Goal: Task Accomplishment & Management: Use online tool/utility

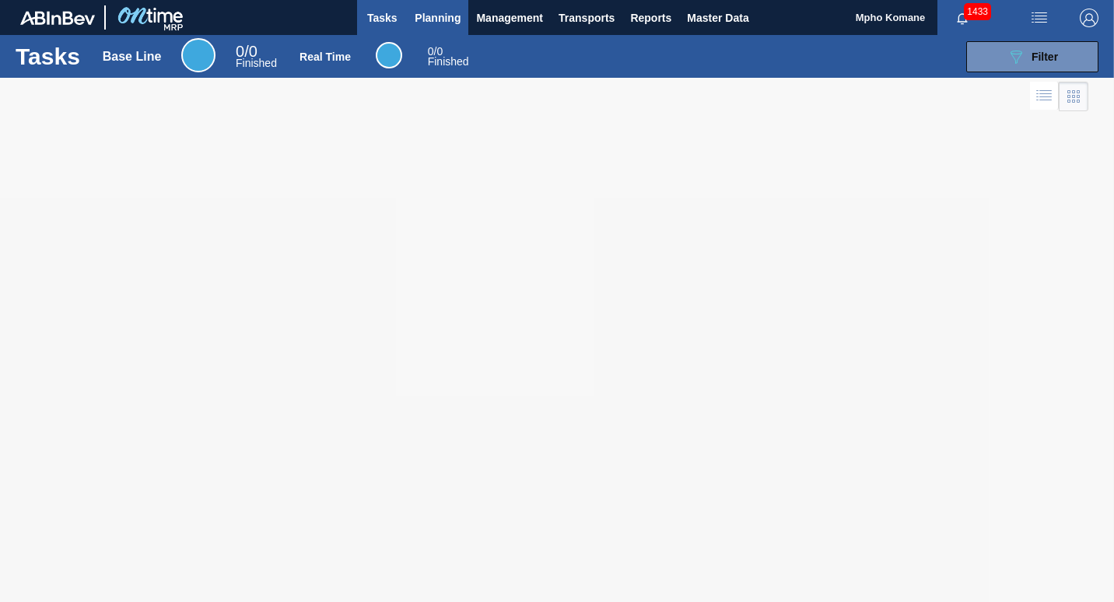
click at [432, 14] on span "Planning" at bounding box center [438, 18] width 46 height 19
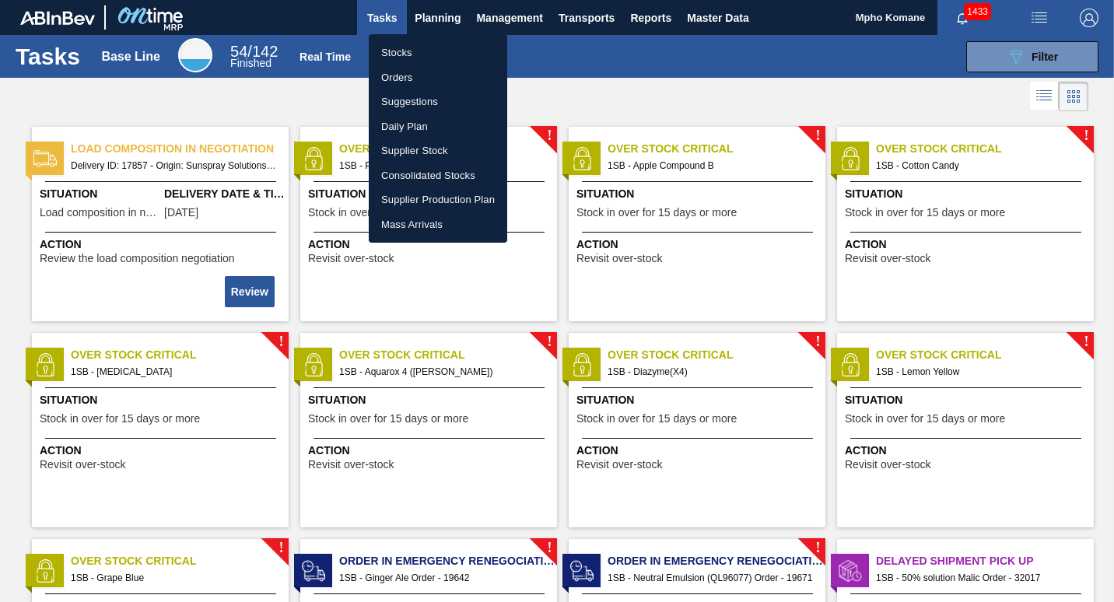
click at [408, 53] on li "Stocks" at bounding box center [438, 52] width 138 height 25
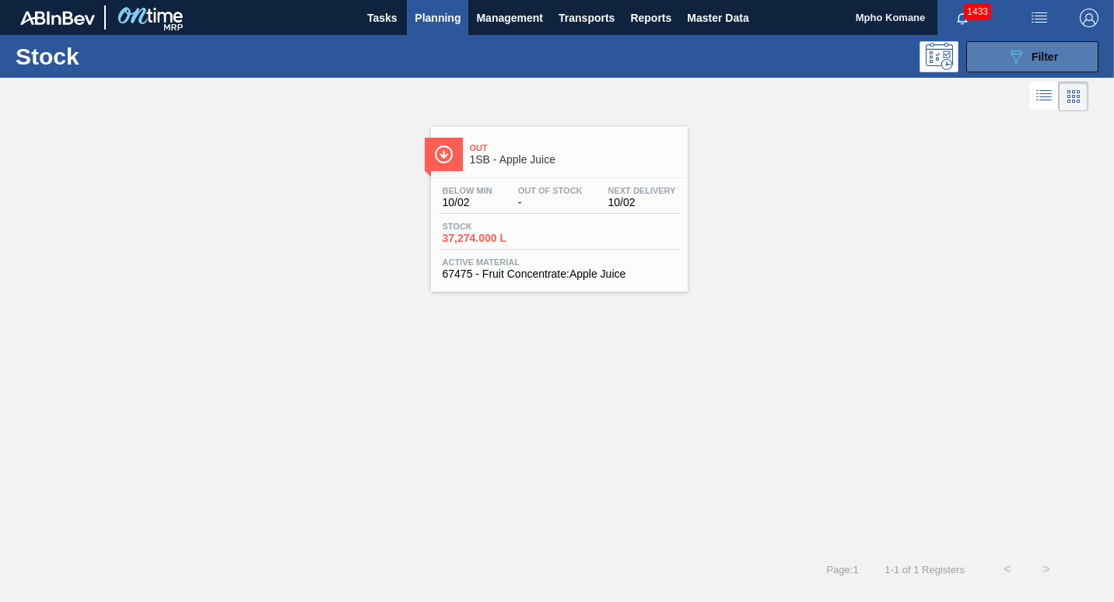
click at [1022, 63] on icon "089F7B8B-B2A5-4AFE-B5C0-19BA573D28AC" at bounding box center [1016, 56] width 19 height 19
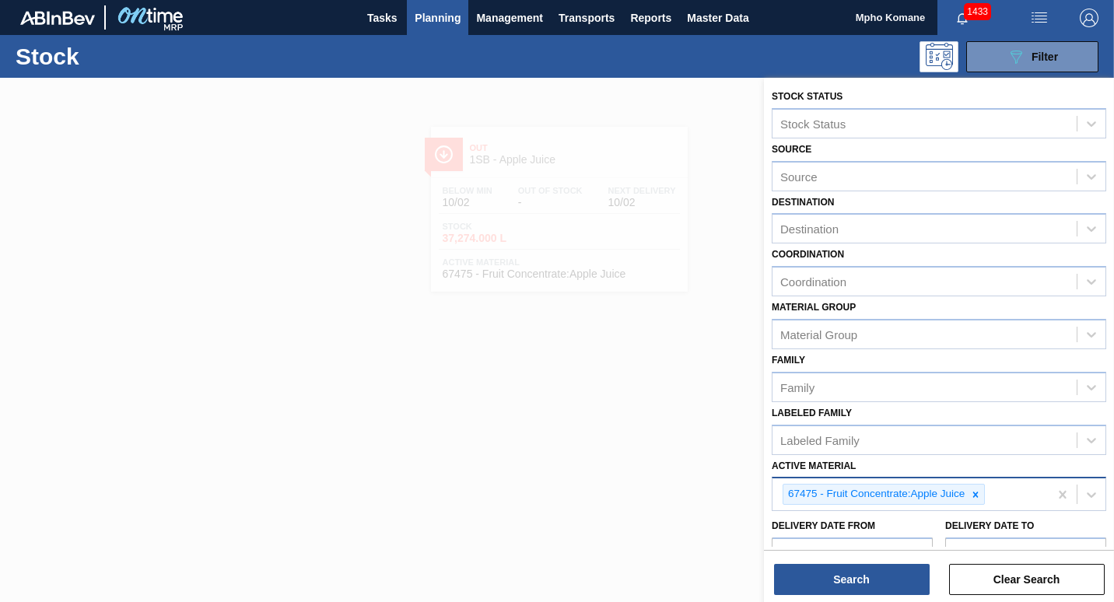
click at [1001, 497] on div "67475 - Fruit Concentrate:Apple Juice" at bounding box center [911, 495] width 276 height 32
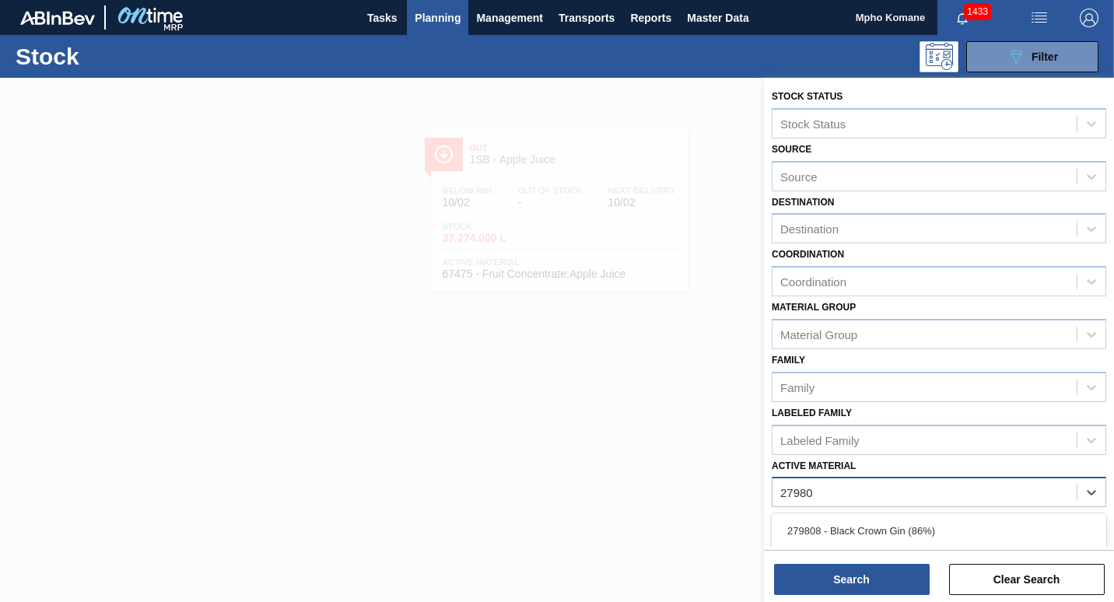
type Material "279808"
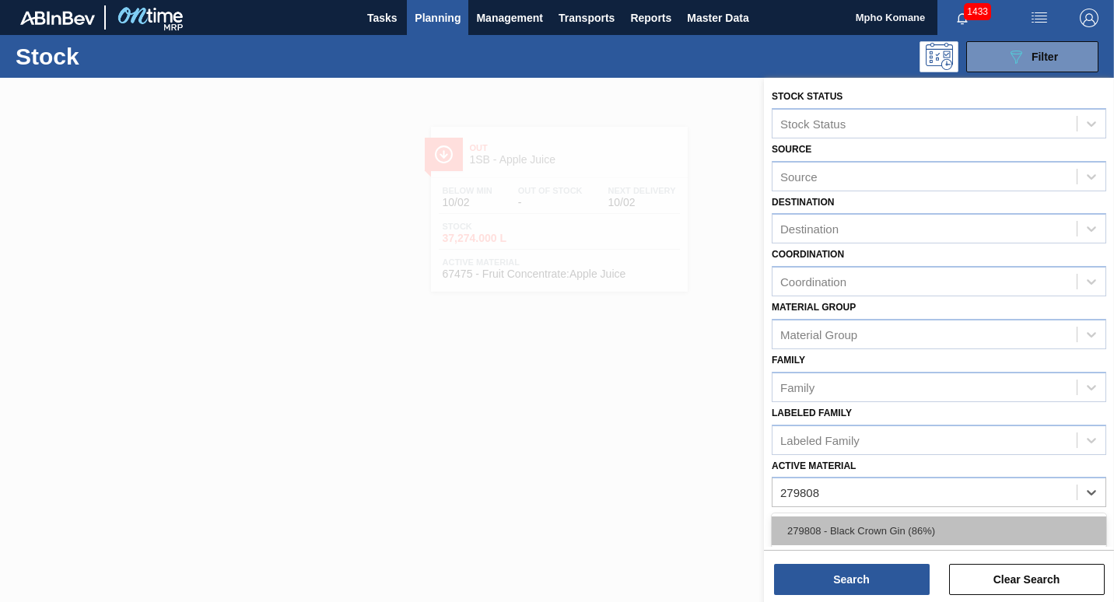
click at [846, 541] on div "279808 - Black Crown Gin (86%)" at bounding box center [939, 531] width 335 height 29
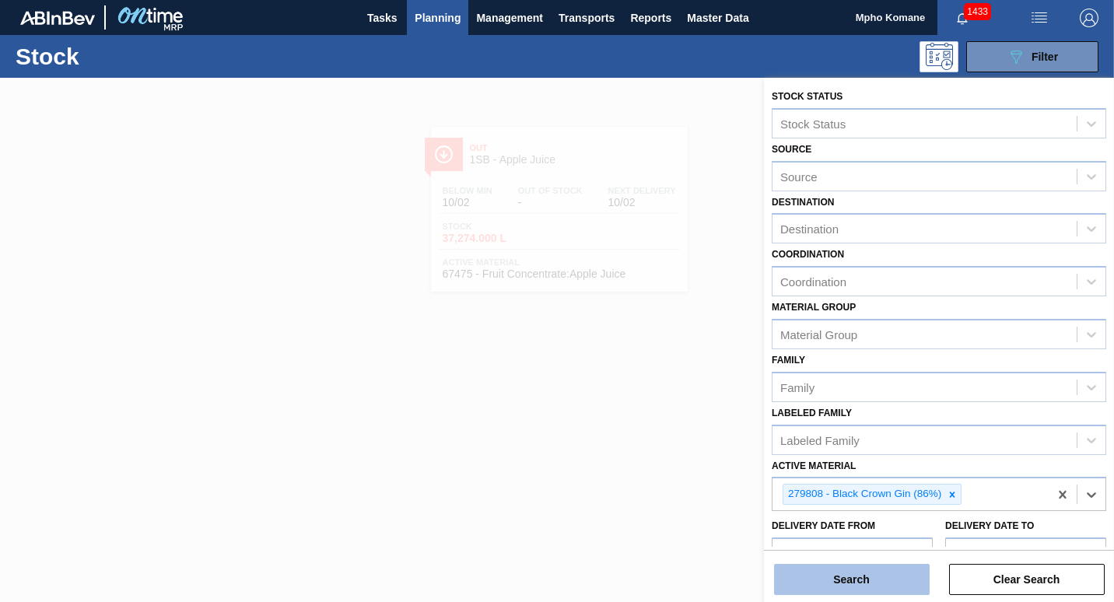
click at [844, 570] on button "Search" at bounding box center [852, 579] width 156 height 31
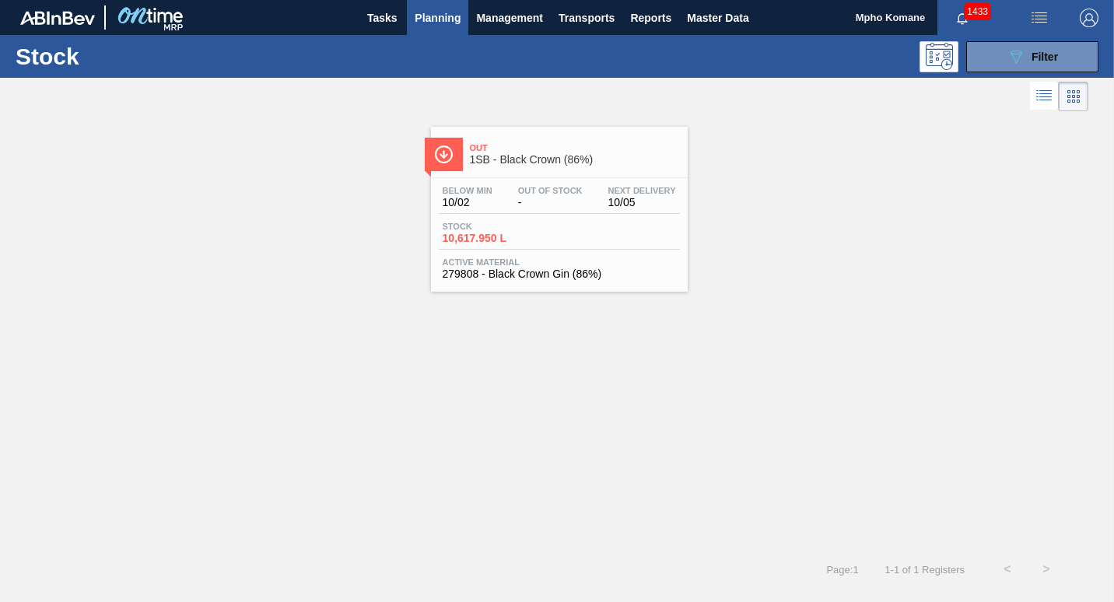
click at [490, 184] on div "Below Min 10/02 Out Of Stock - Next Delivery 10/05 Stock 10,617.950 L Active Ma…" at bounding box center [559, 231] width 257 height 106
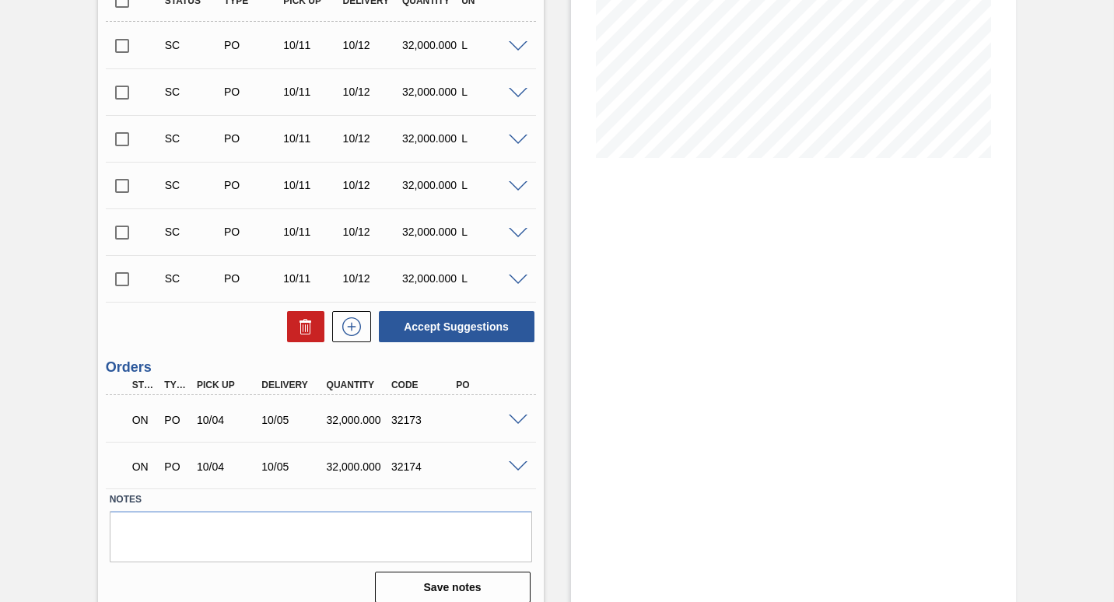
scroll to position [311, 0]
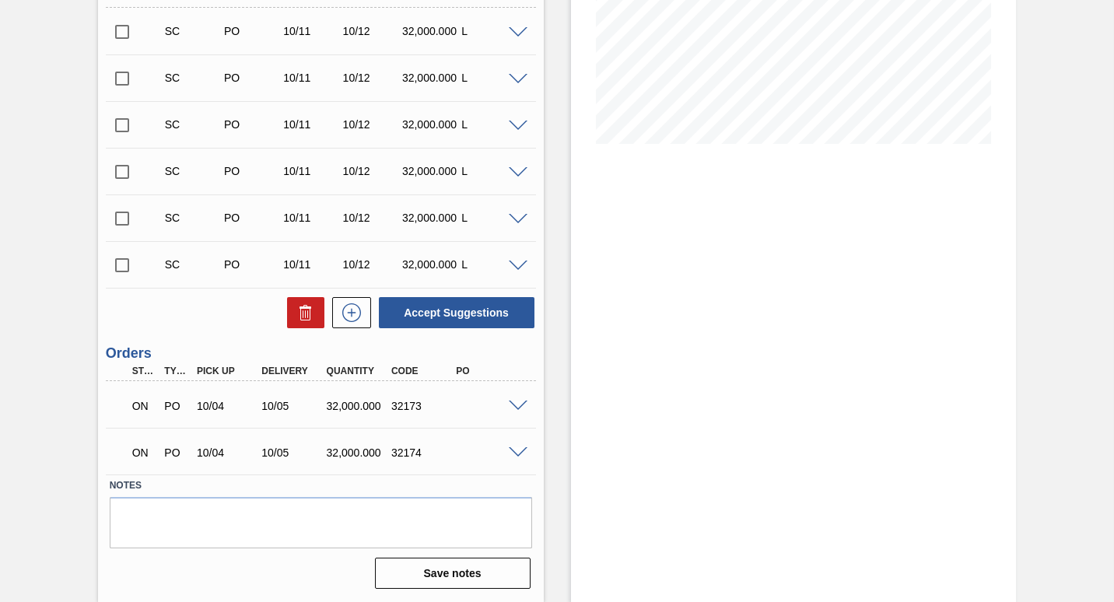
click at [516, 407] on span at bounding box center [518, 407] width 19 height 12
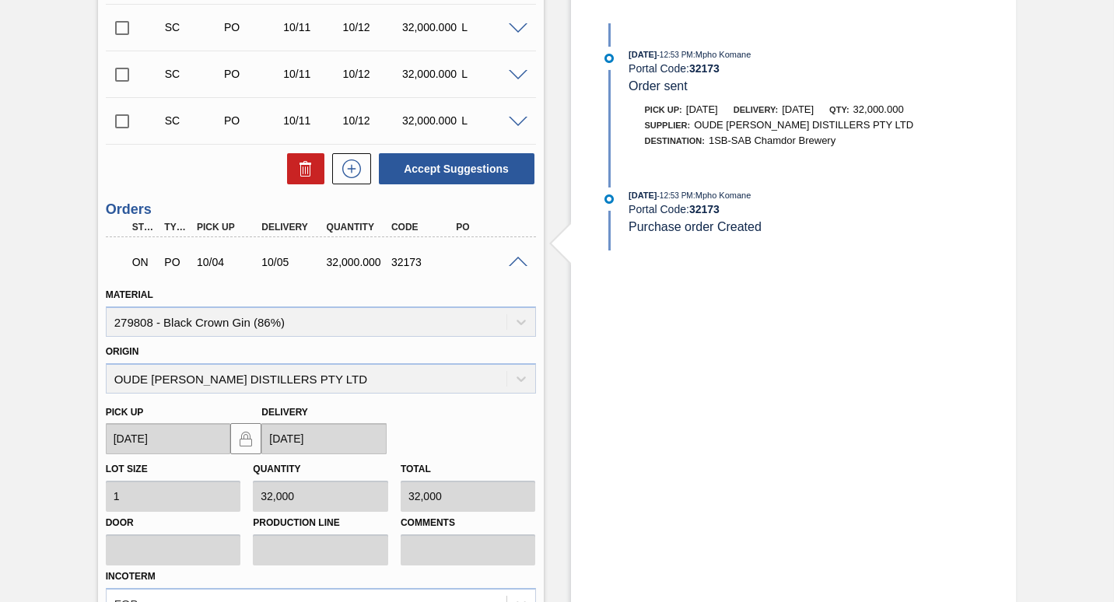
scroll to position [300, 0]
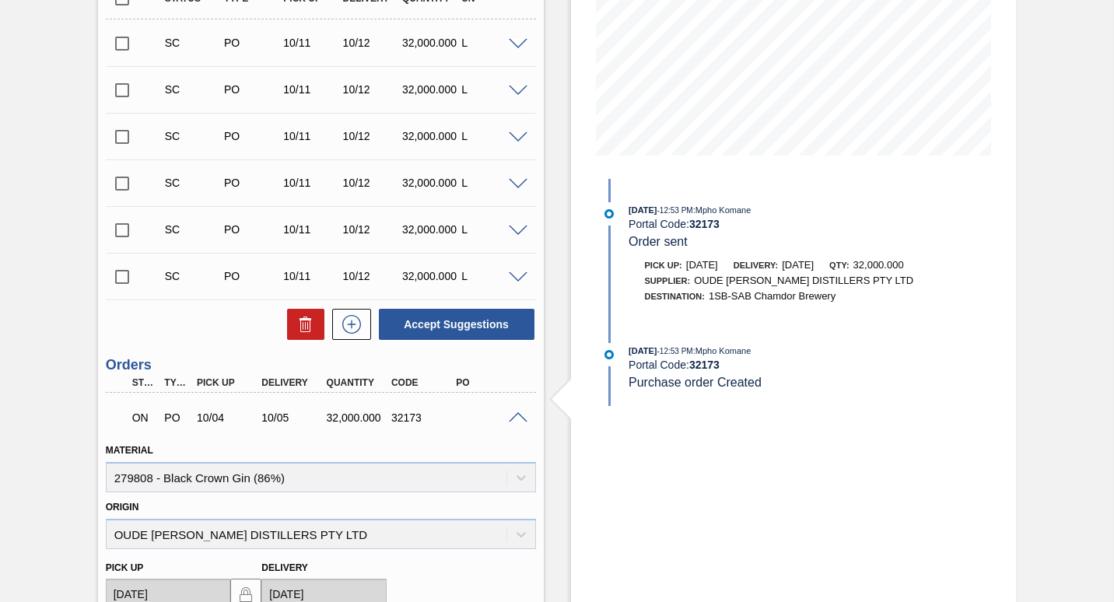
click at [523, 419] on span at bounding box center [518, 418] width 19 height 12
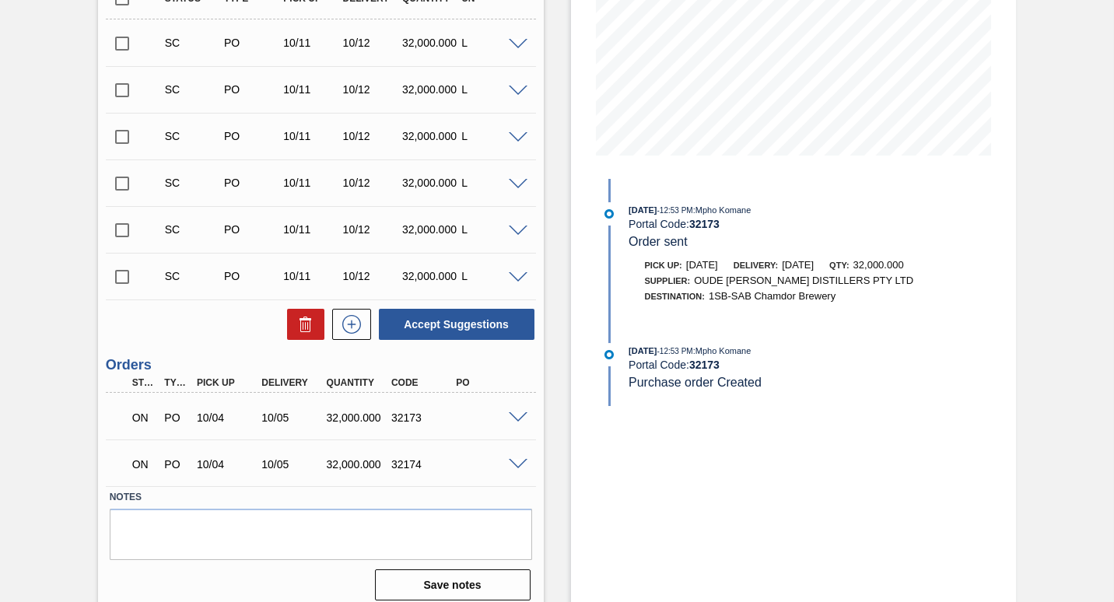
click at [514, 467] on span at bounding box center [518, 465] width 19 height 12
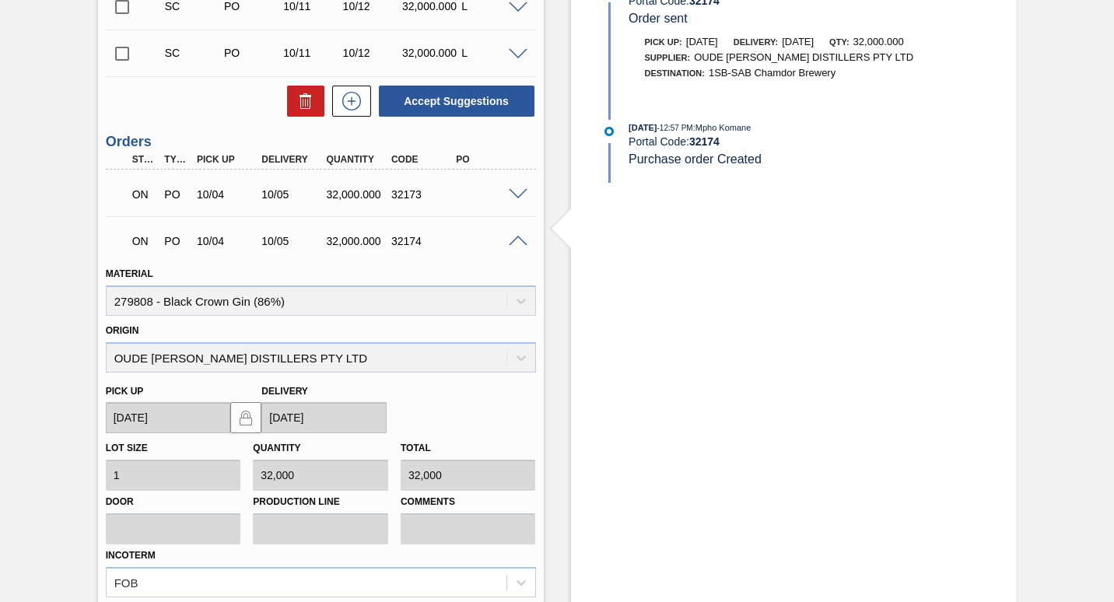
scroll to position [455, 0]
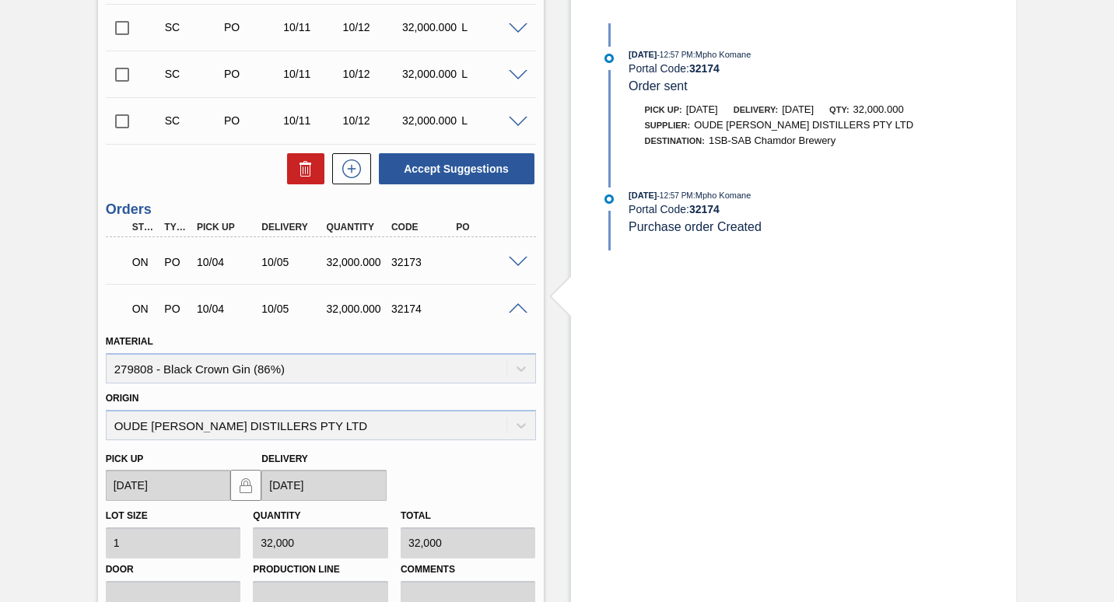
click at [522, 261] on span at bounding box center [518, 263] width 19 height 12
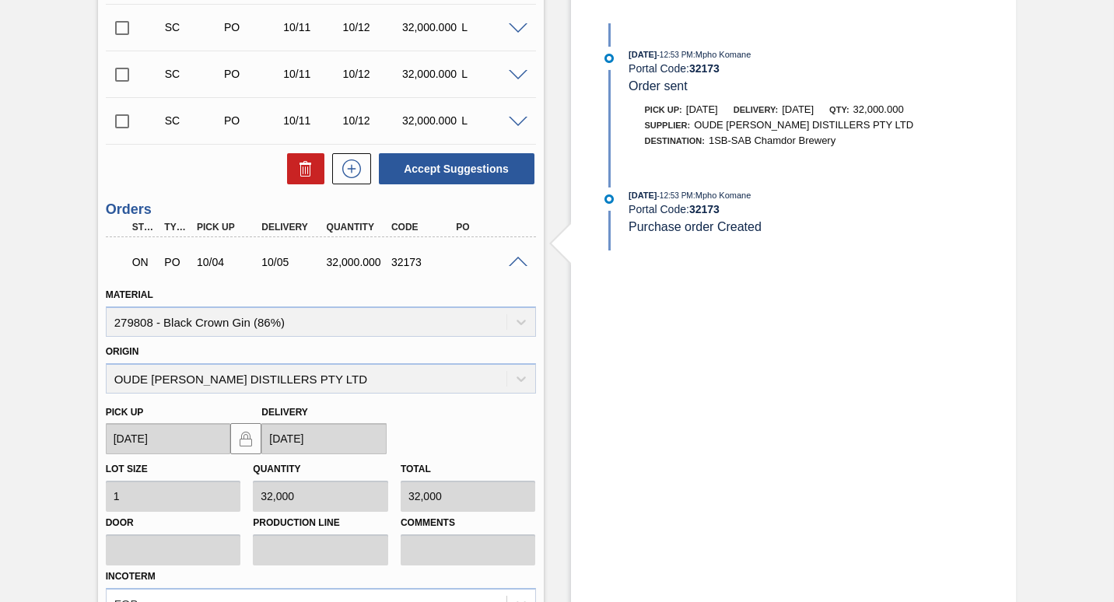
click at [523, 262] on span at bounding box center [518, 263] width 19 height 12
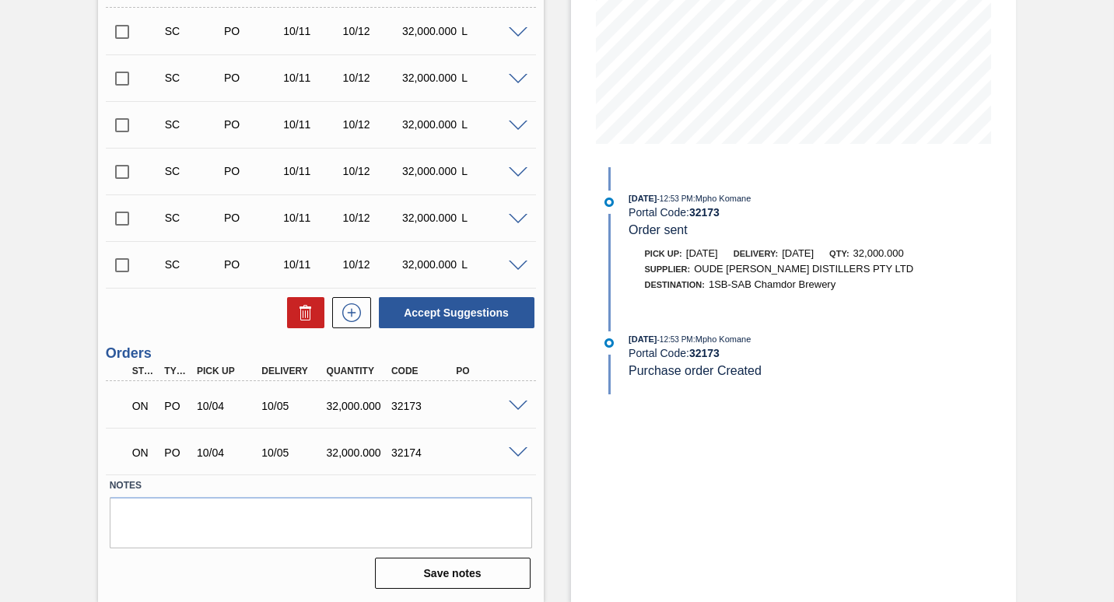
click at [514, 405] on span at bounding box center [518, 407] width 19 height 12
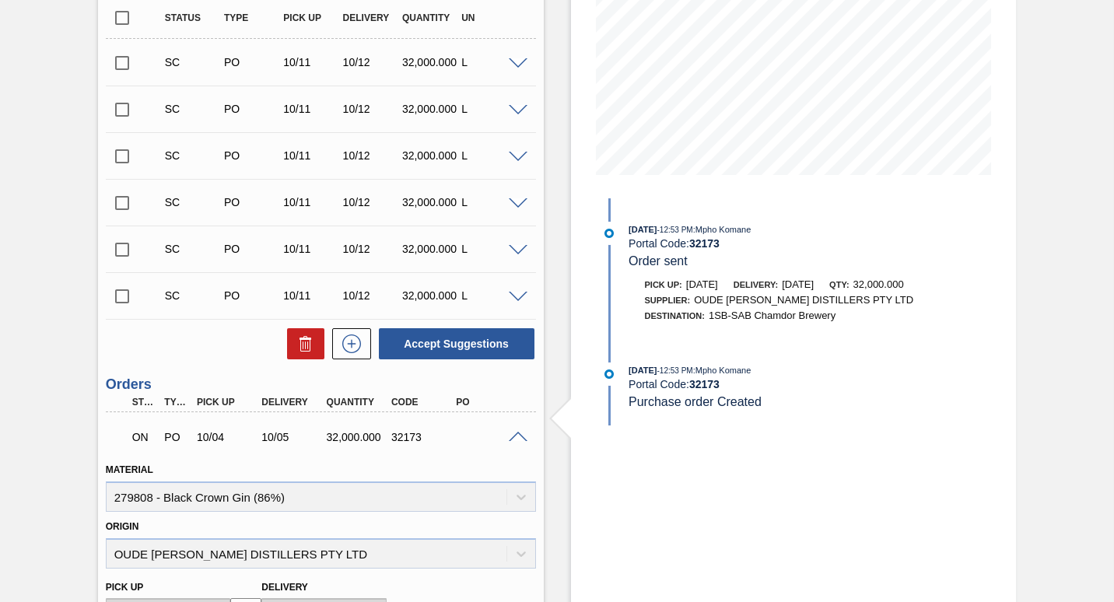
scroll to position [389, 0]
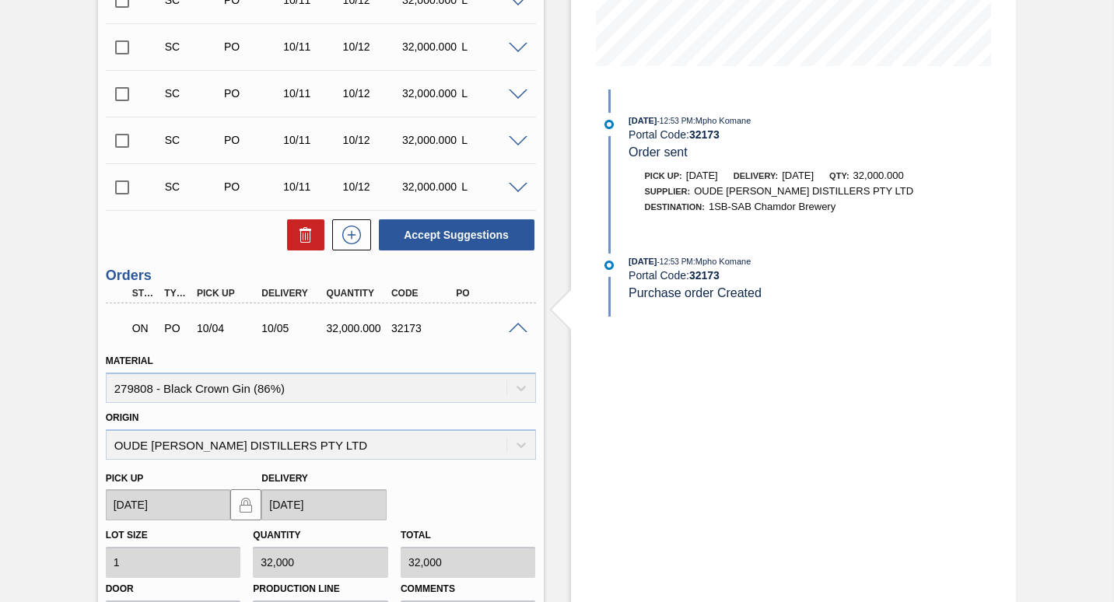
click at [514, 328] on span at bounding box center [518, 329] width 19 height 12
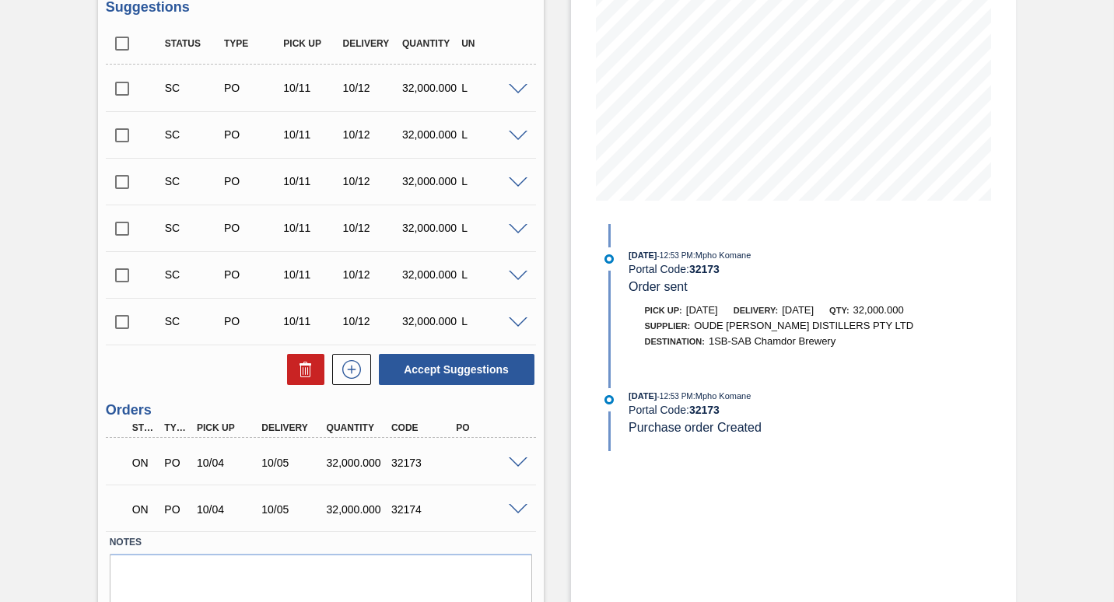
scroll to position [311, 0]
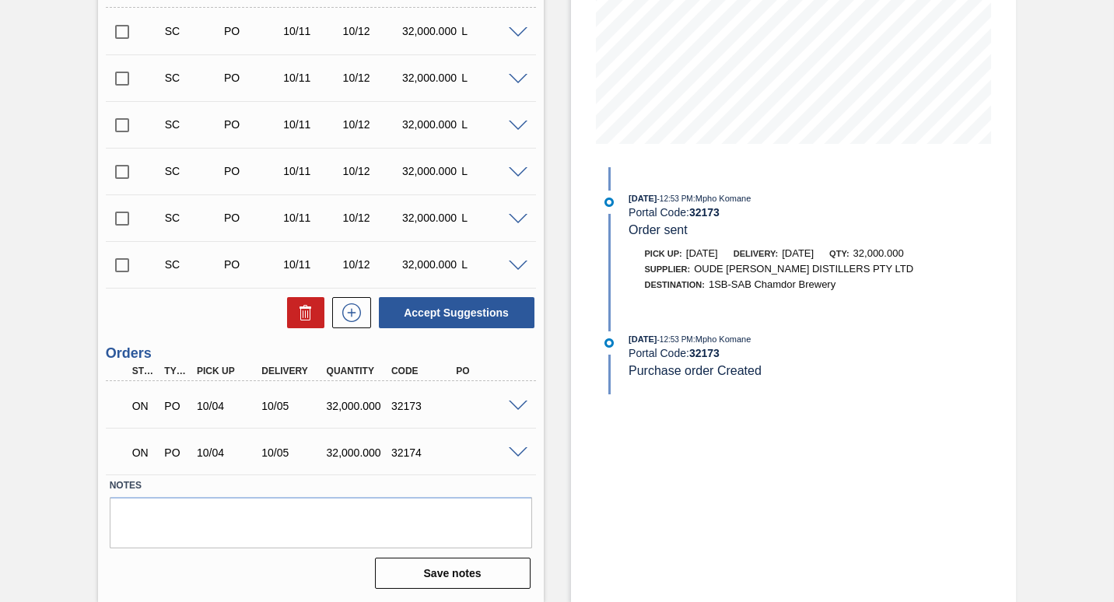
click at [520, 408] on span at bounding box center [518, 407] width 19 height 12
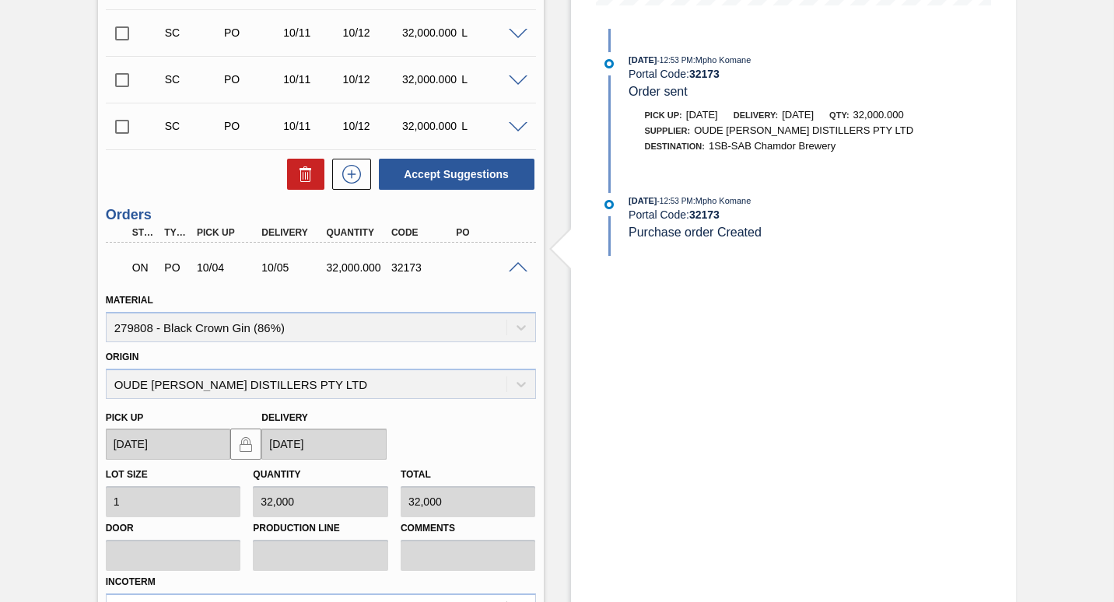
scroll to position [622, 0]
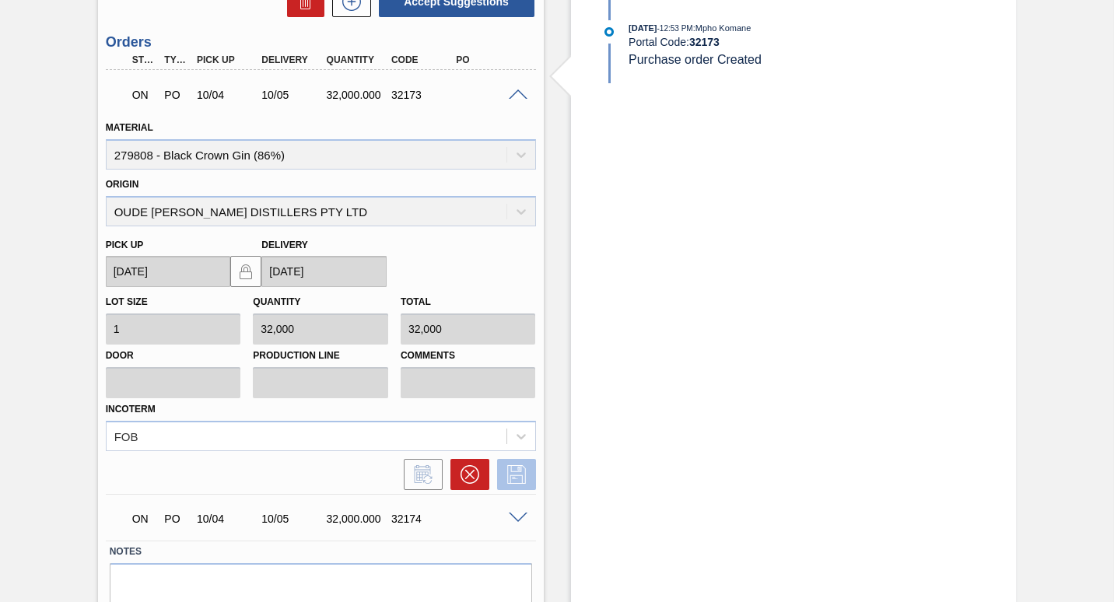
click at [517, 472] on icon at bounding box center [516, 474] width 19 height 19
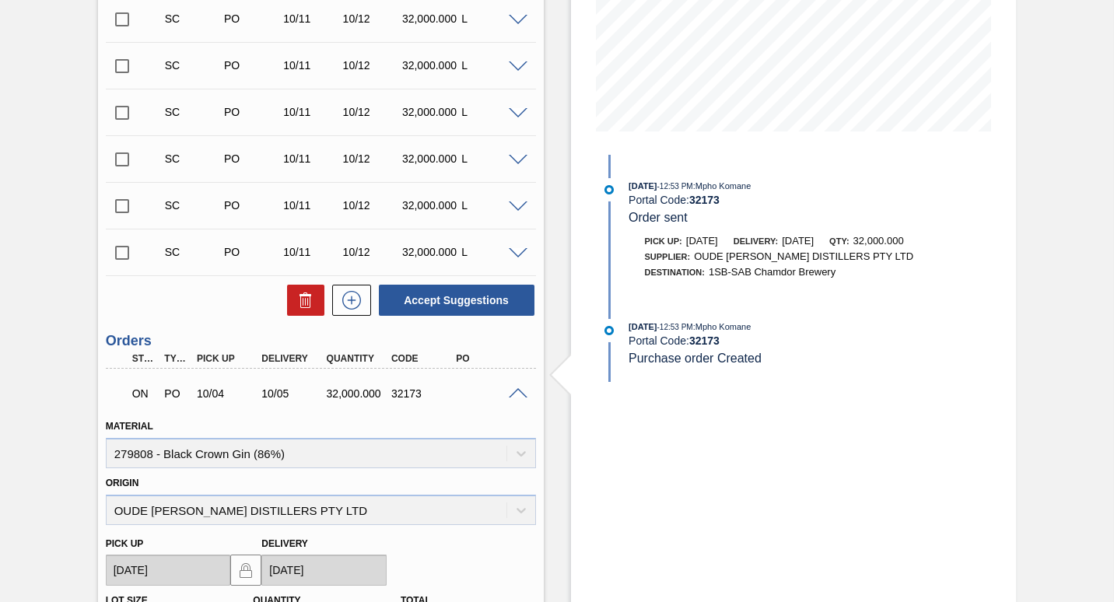
scroll to position [311, 0]
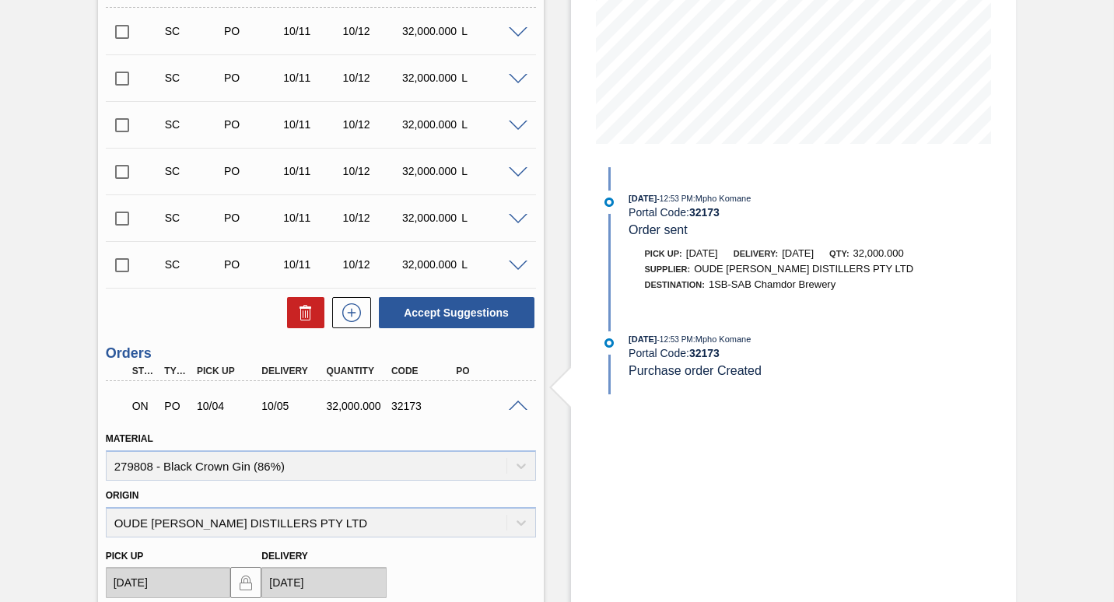
click at [524, 402] on span at bounding box center [518, 407] width 19 height 12
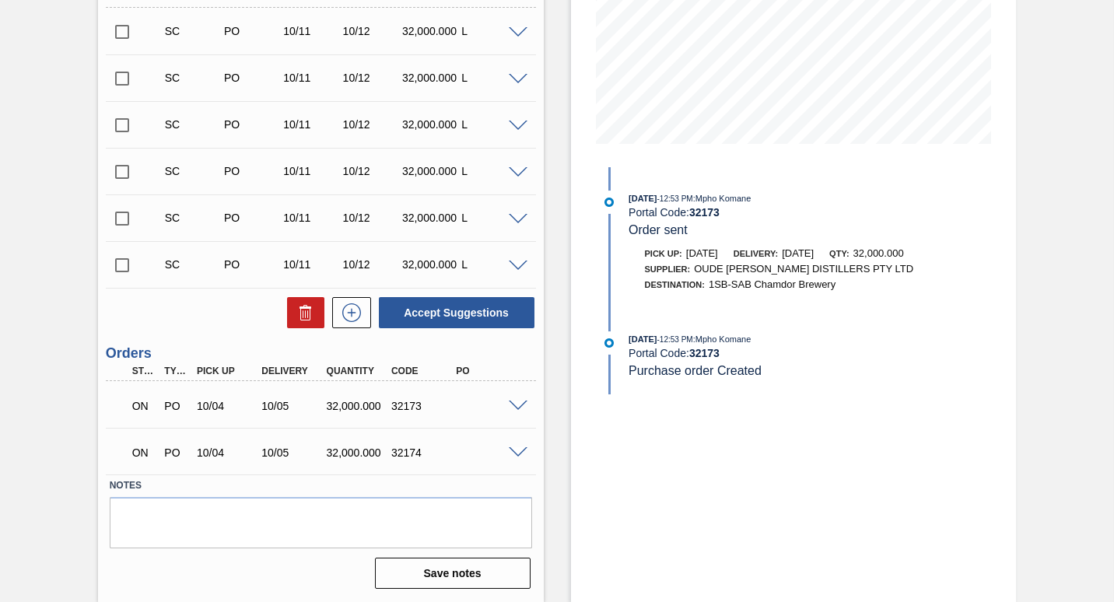
scroll to position [156, 0]
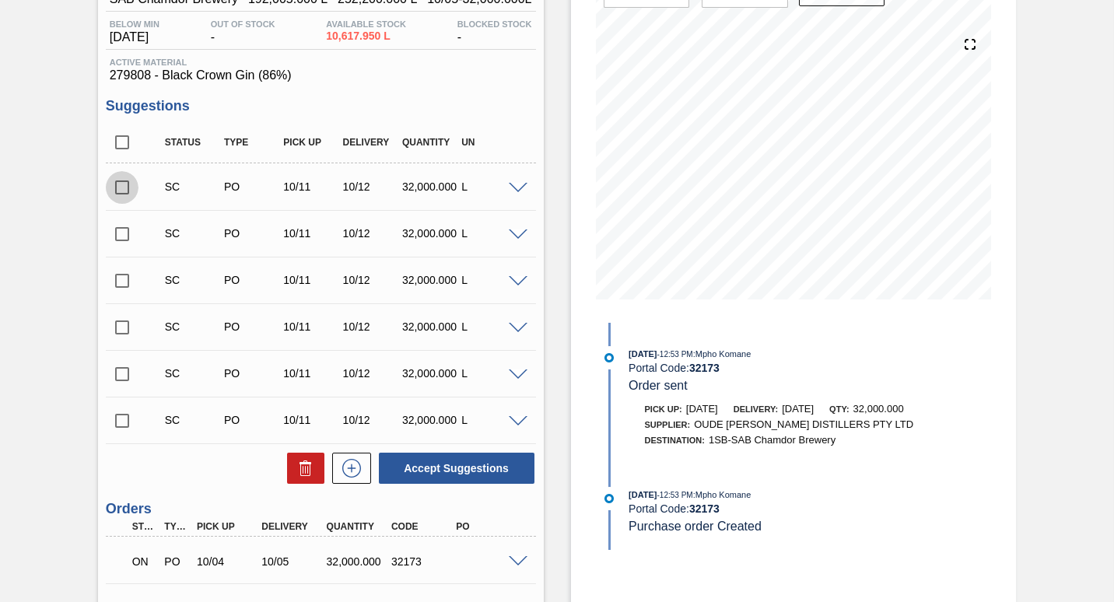
click at [117, 188] on input "checkbox" at bounding box center [122, 187] width 33 height 33
click at [441, 475] on button "Accept Suggestions" at bounding box center [457, 468] width 156 height 31
checkbox input "false"
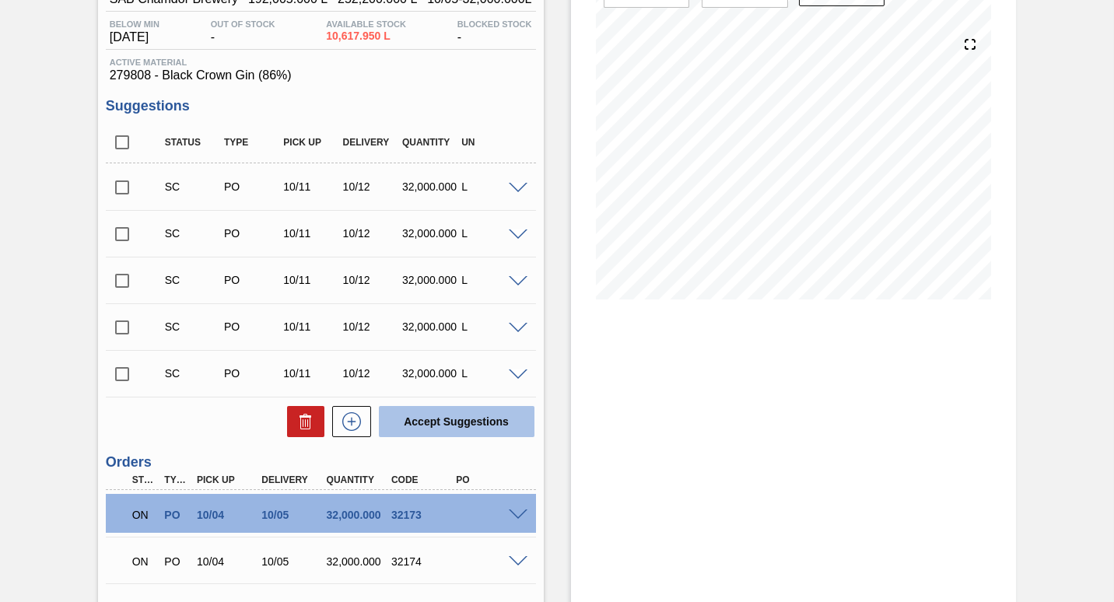
scroll to position [233, 0]
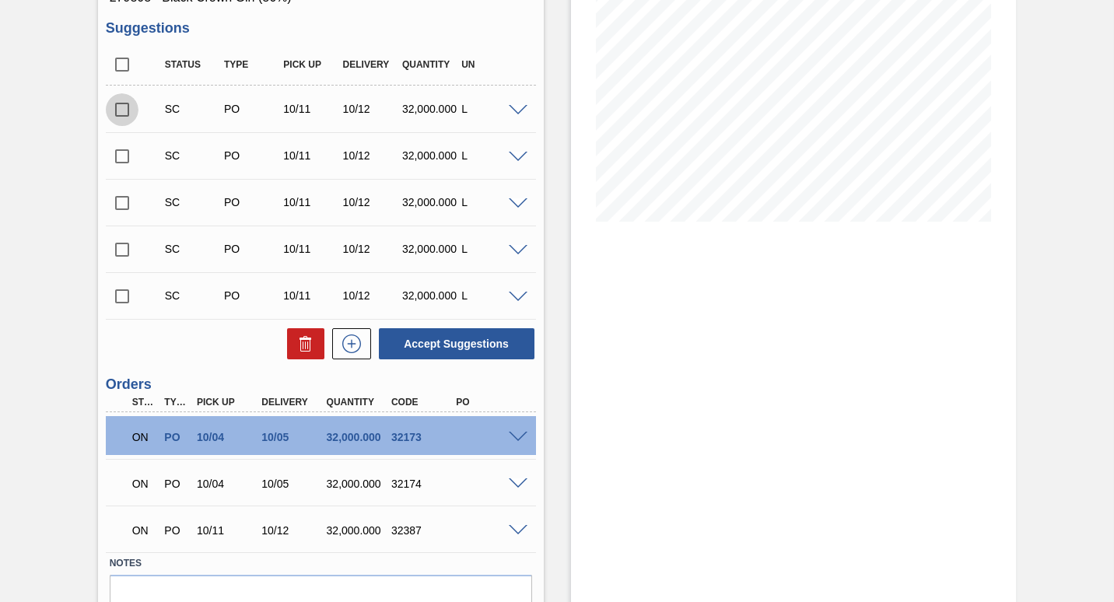
click at [117, 111] on input "checkbox" at bounding box center [122, 109] width 33 height 33
click at [439, 338] on button "Accept Suggestions" at bounding box center [457, 343] width 156 height 31
checkbox input "false"
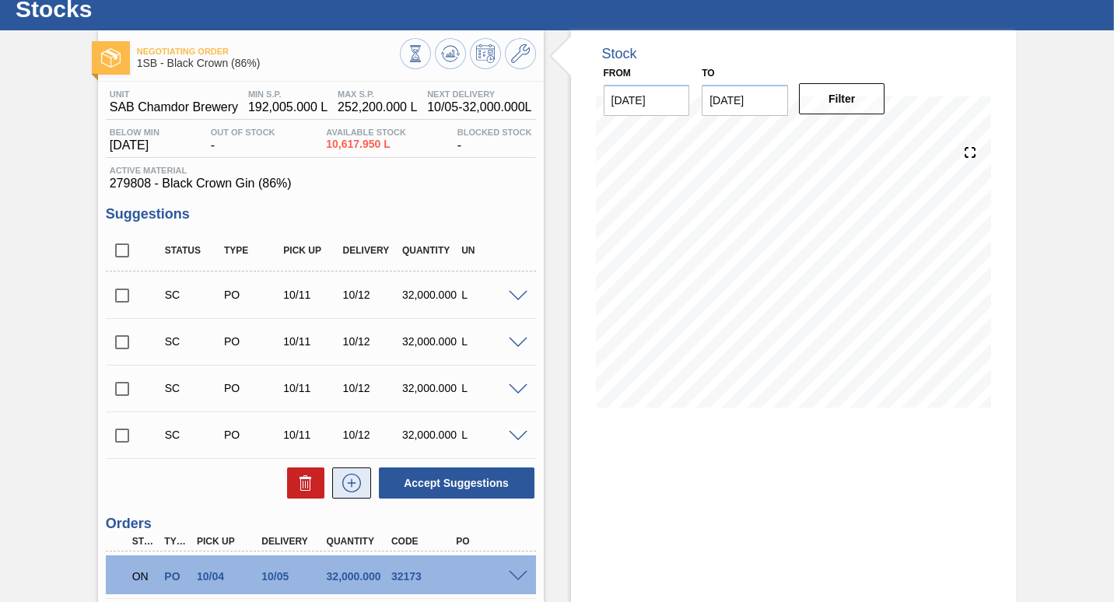
scroll to position [0, 0]
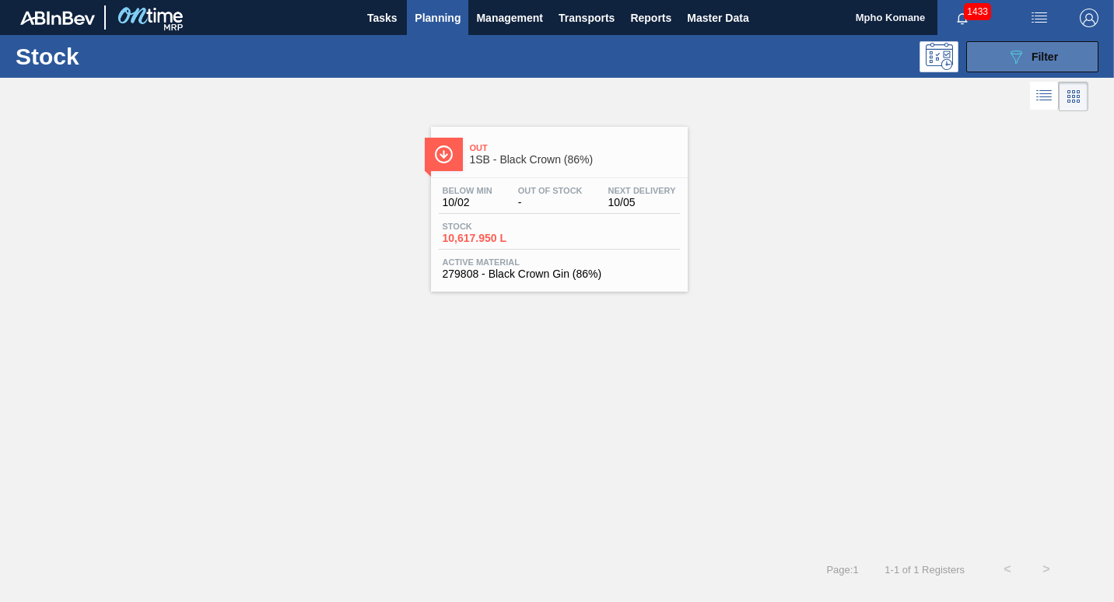
click at [1032, 58] on span "Filter" at bounding box center [1045, 57] width 26 height 12
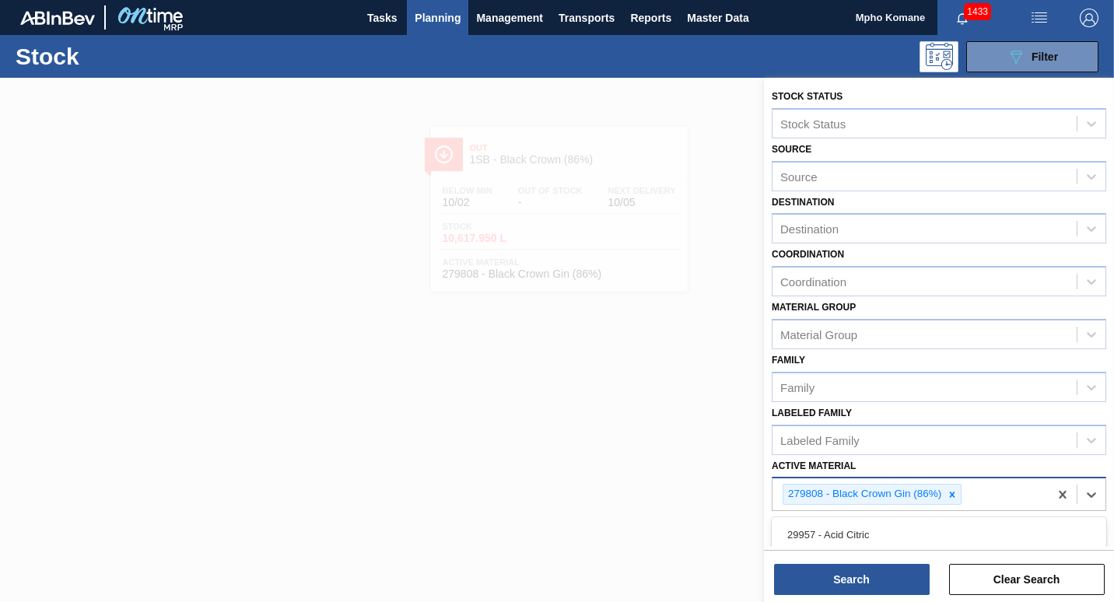
click at [983, 495] on div "279808 - Black Crown Gin (86%)" at bounding box center [911, 495] width 276 height 32
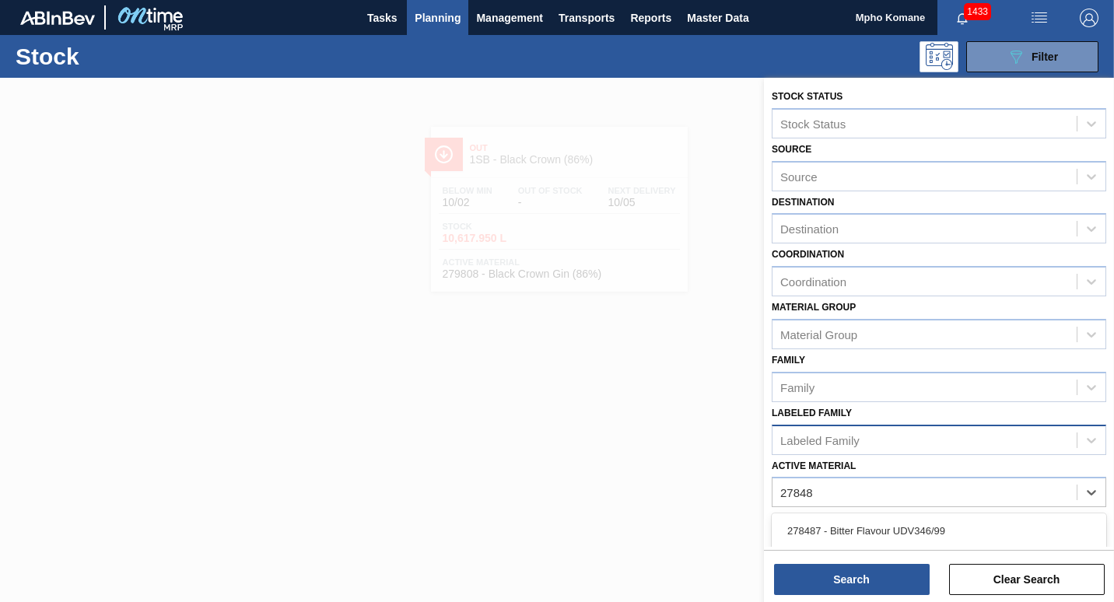
type Material "278488"
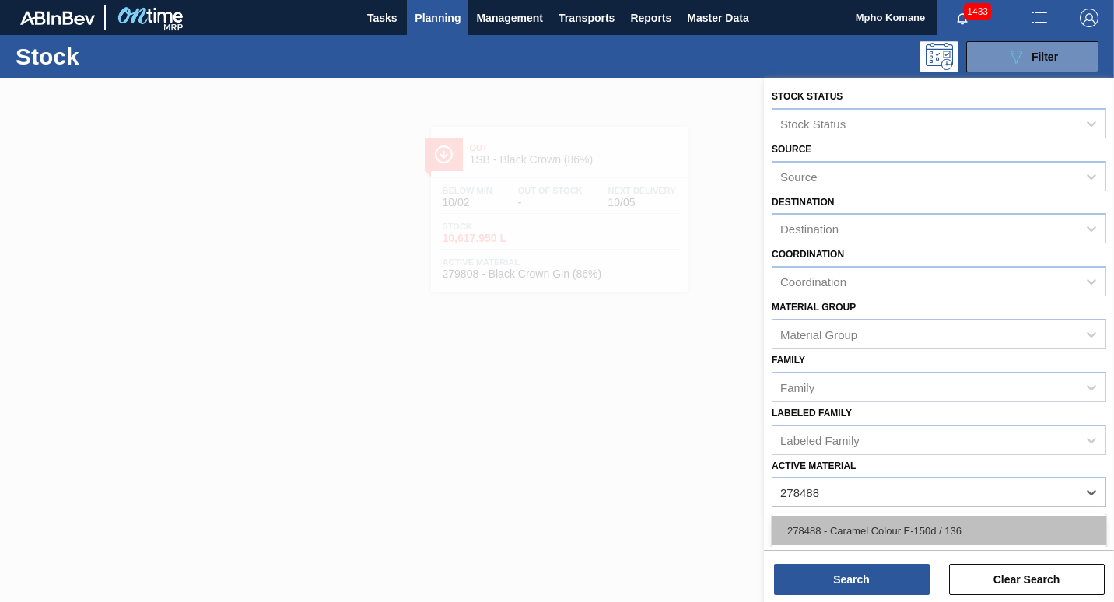
click at [906, 535] on div "278488 - Caramel Colour E-150d / 136" at bounding box center [939, 531] width 335 height 29
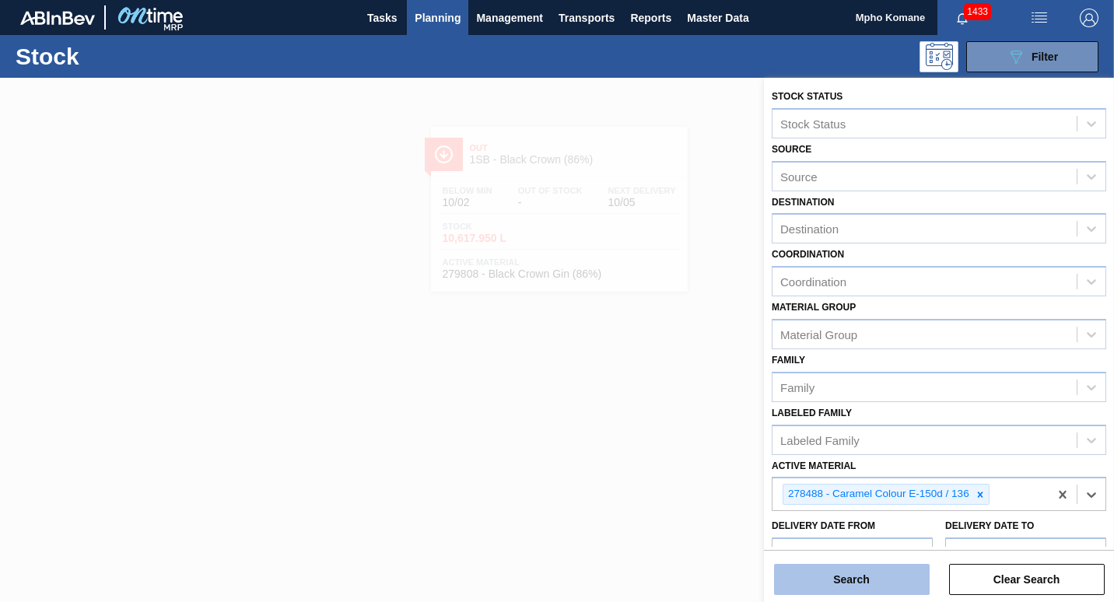
click at [873, 577] on button "Search" at bounding box center [852, 579] width 156 height 31
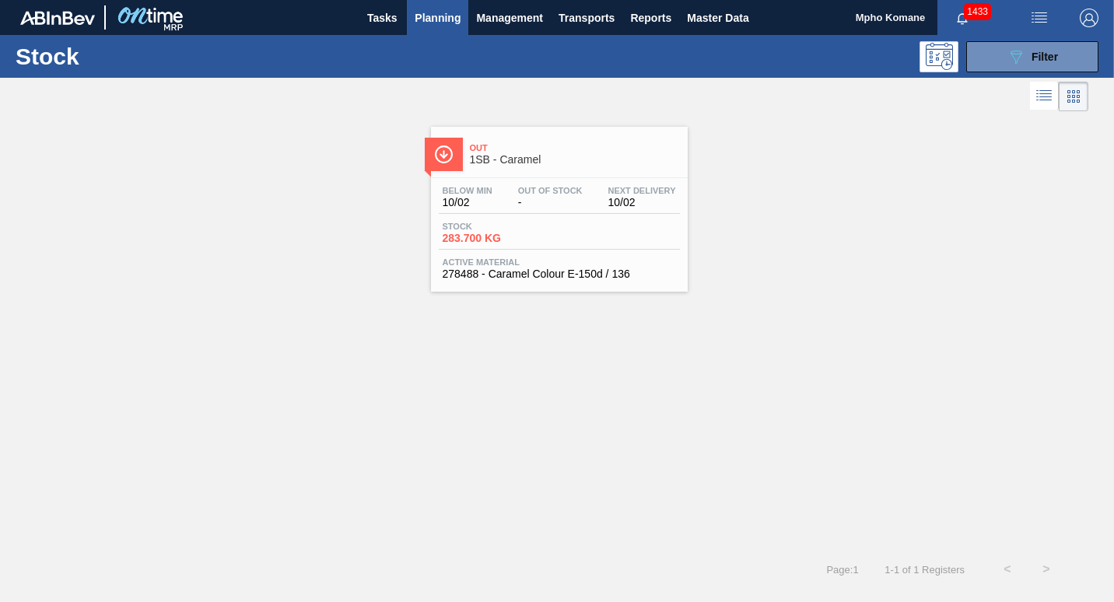
click at [457, 195] on span "Below Min" at bounding box center [468, 190] width 50 height 9
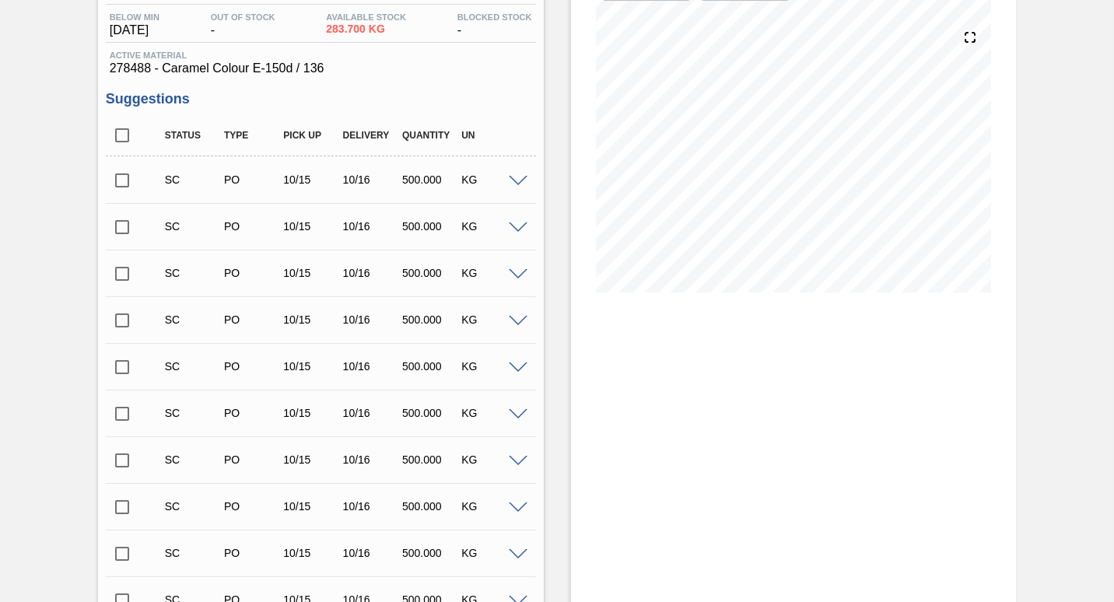
scroll to position [78, 0]
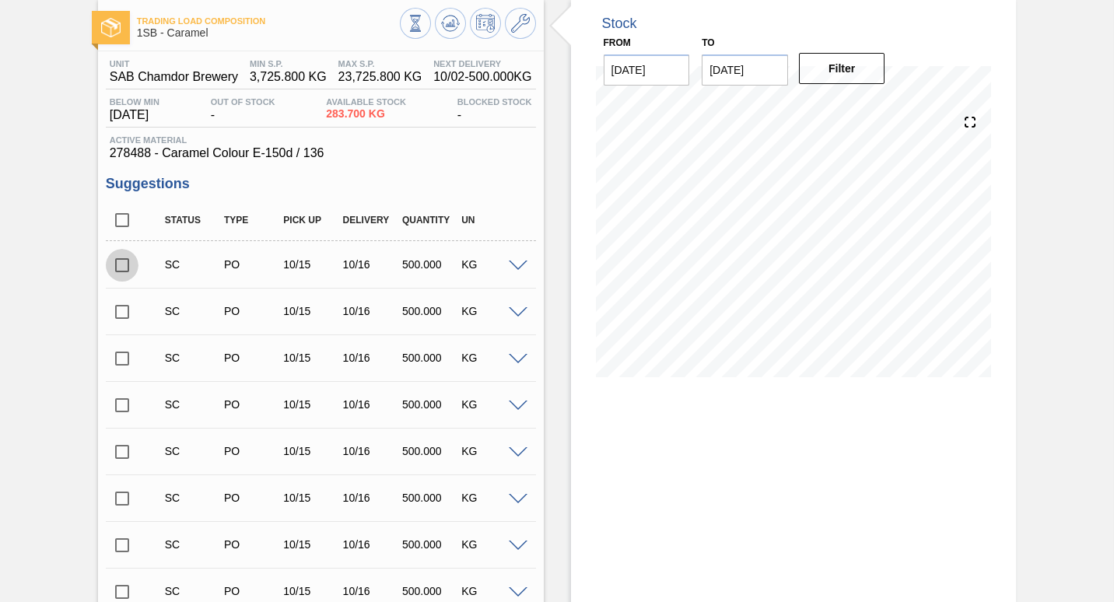
click at [124, 266] on input "checkbox" at bounding box center [122, 265] width 33 height 33
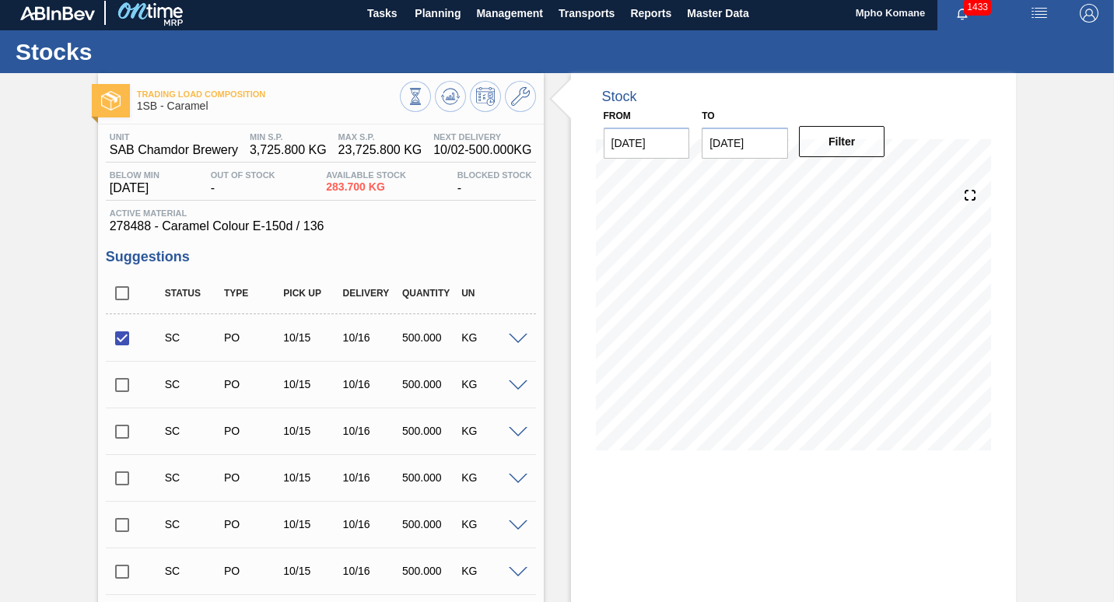
scroll to position [0, 0]
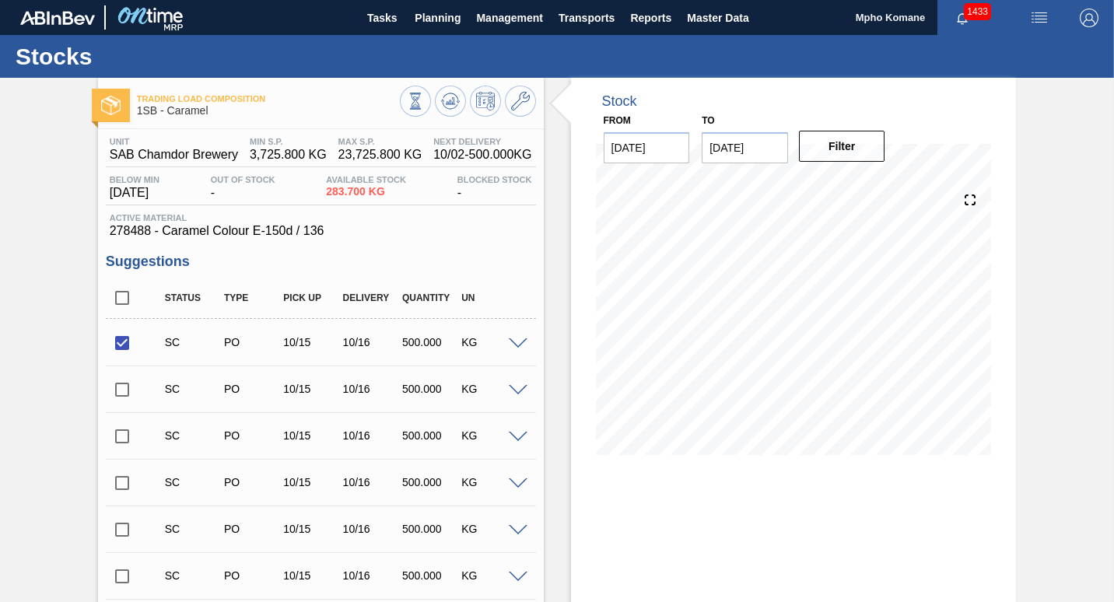
click at [118, 337] on input "checkbox" at bounding box center [122, 343] width 33 height 33
checkbox input "false"
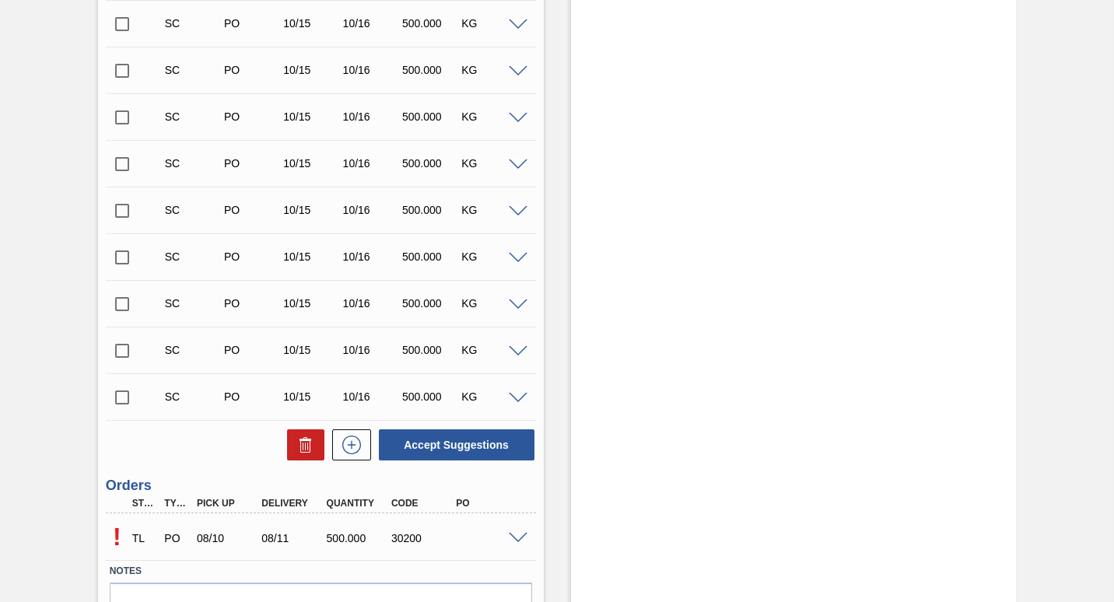
scroll to position [2132, 0]
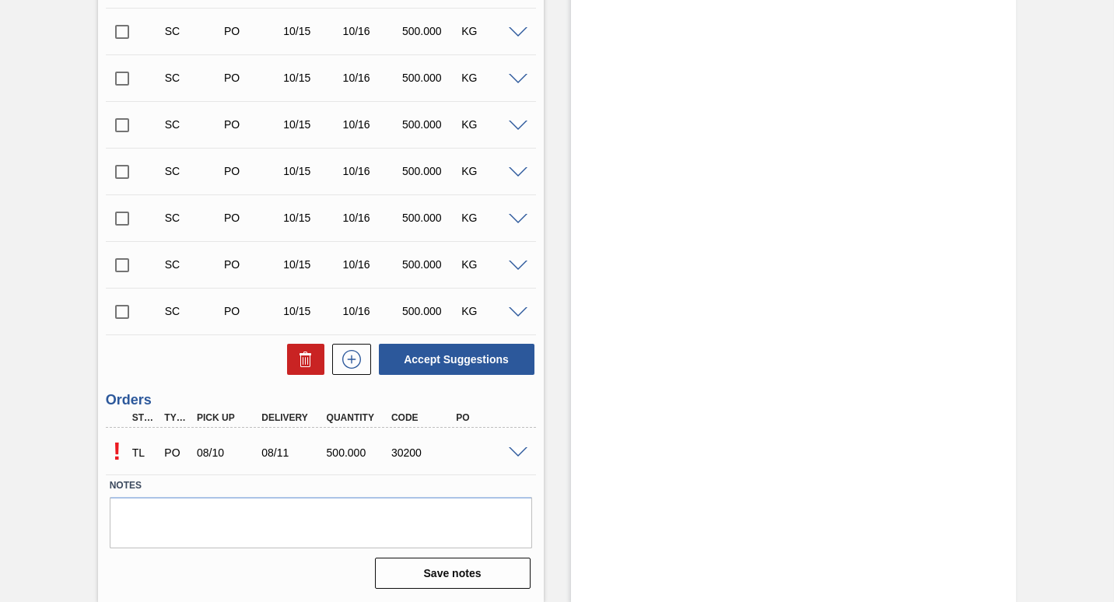
click at [115, 449] on p "!" at bounding box center [117, 451] width 23 height 29
click at [117, 455] on p "!" at bounding box center [117, 451] width 23 height 29
click at [514, 454] on span at bounding box center [518, 453] width 19 height 12
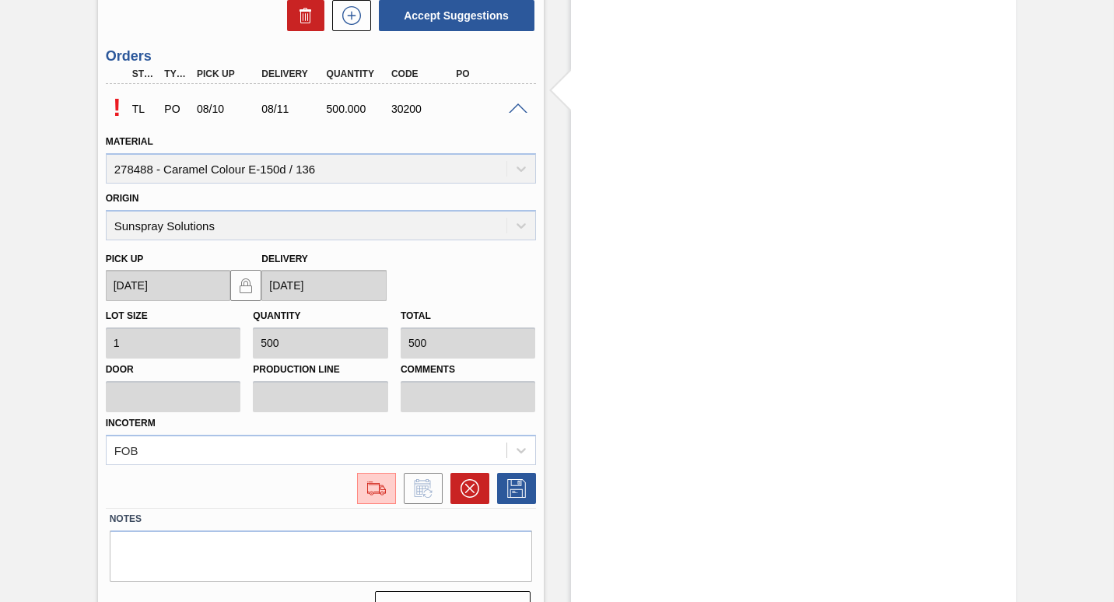
scroll to position [2509, 0]
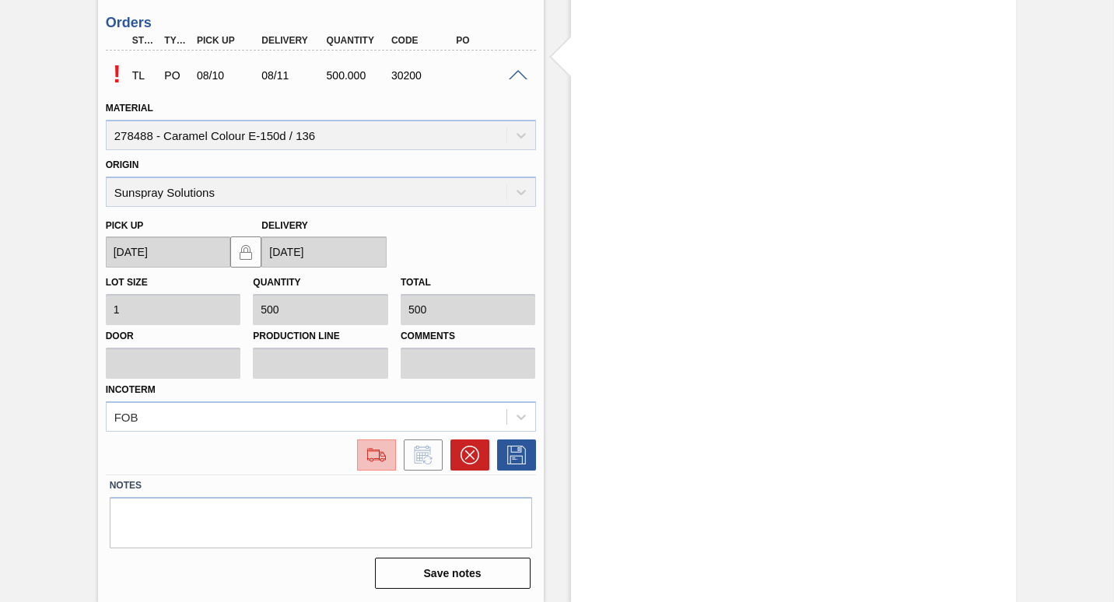
click at [377, 459] on img at bounding box center [376, 455] width 25 height 19
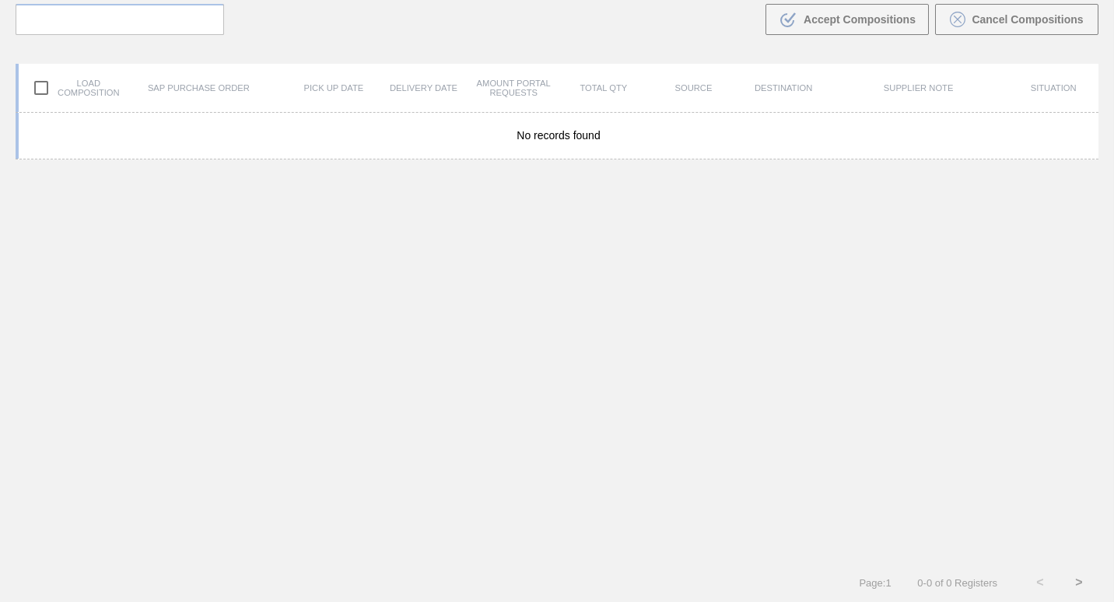
scroll to position [112, 0]
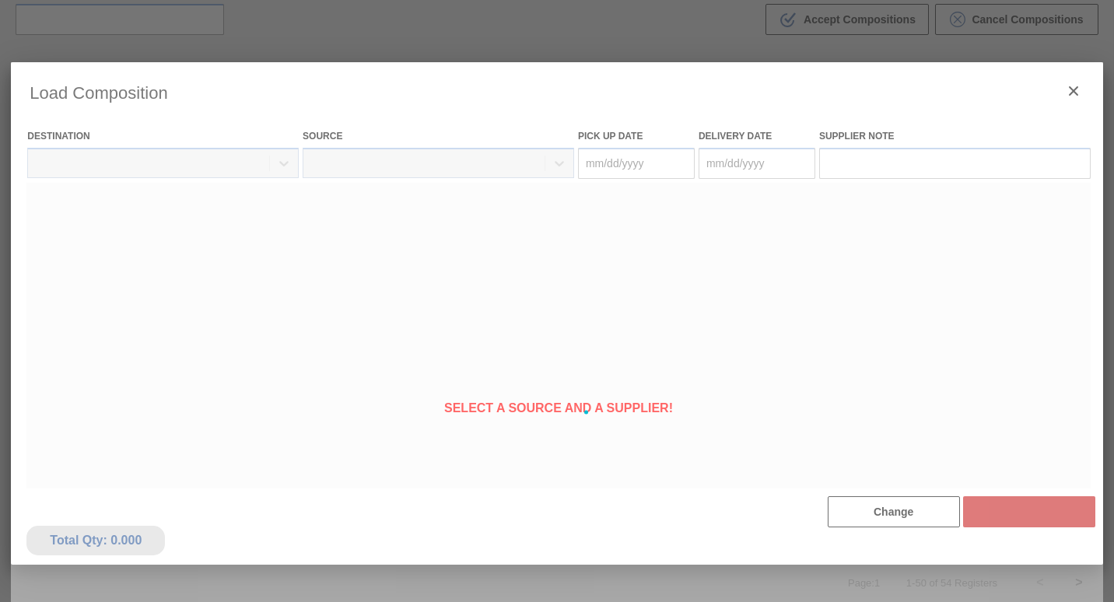
type Date "[DATE]"
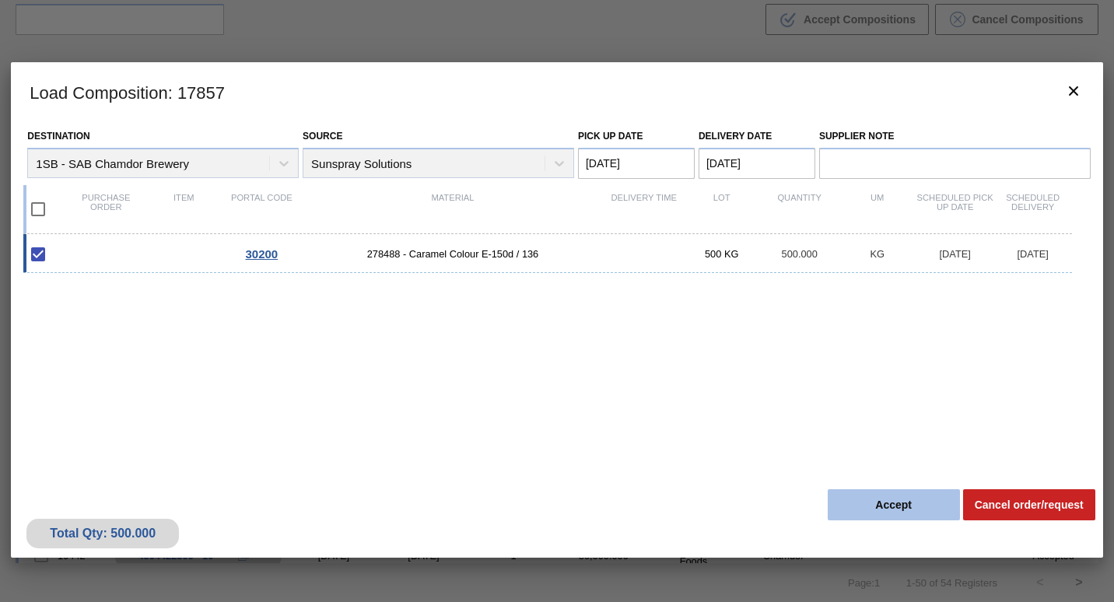
click at [864, 505] on button "Accept" at bounding box center [894, 504] width 132 height 31
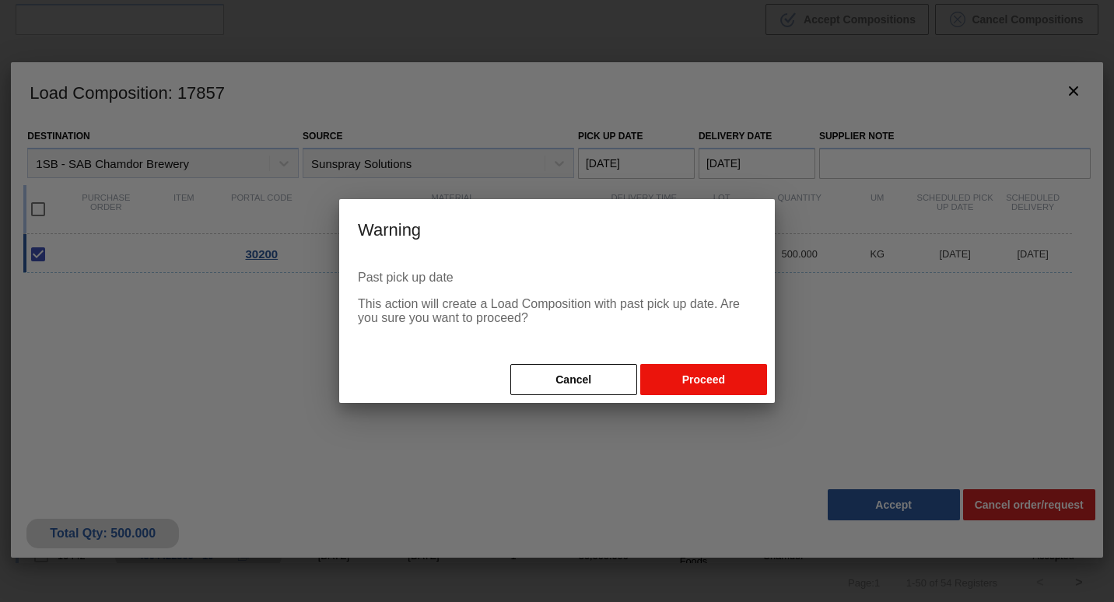
click at [681, 380] on button "Proceed" at bounding box center [703, 379] width 127 height 31
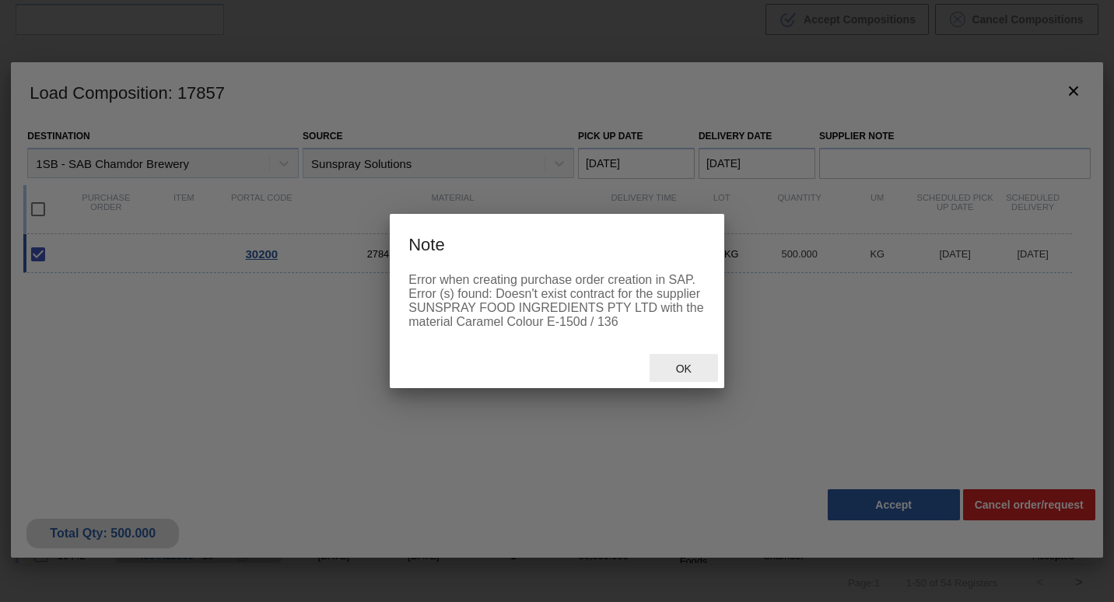
click at [685, 368] on span "Ok" at bounding box center [684, 369] width 40 height 12
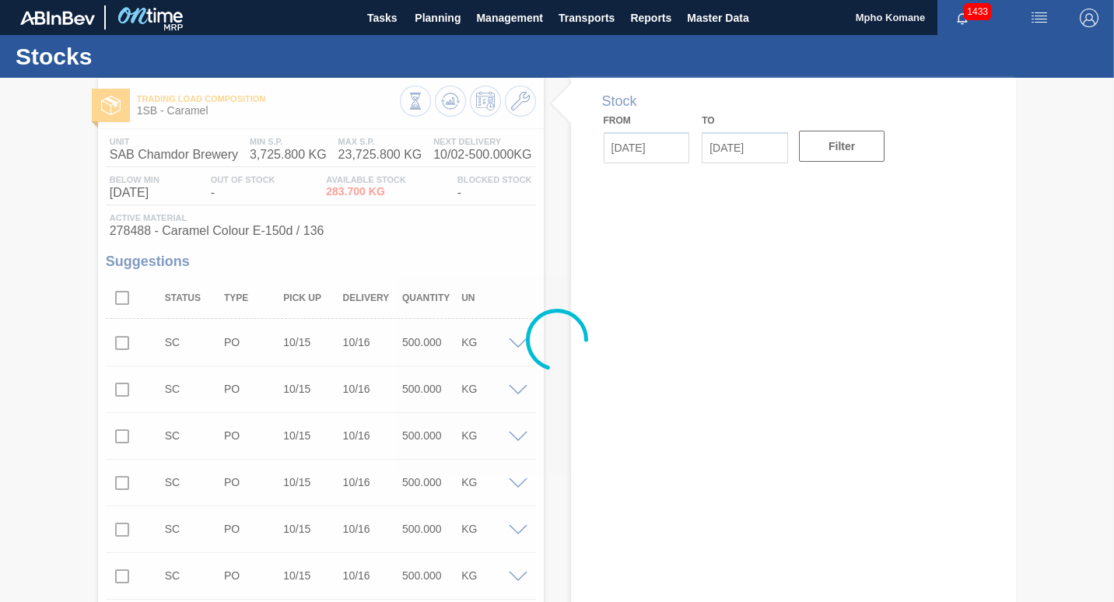
type input "[DATE]"
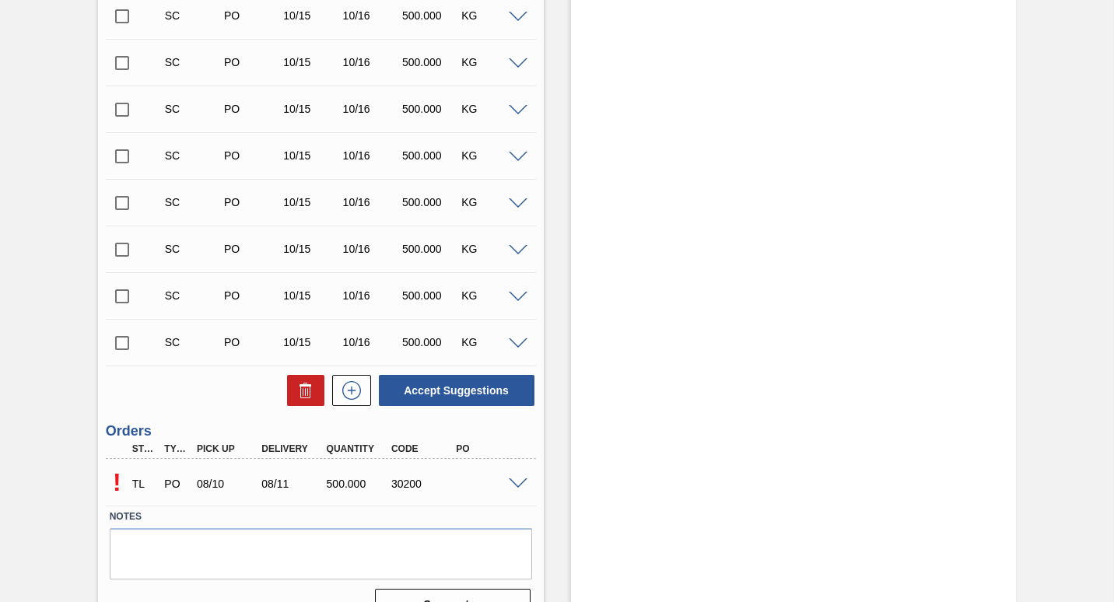
scroll to position [1867, 0]
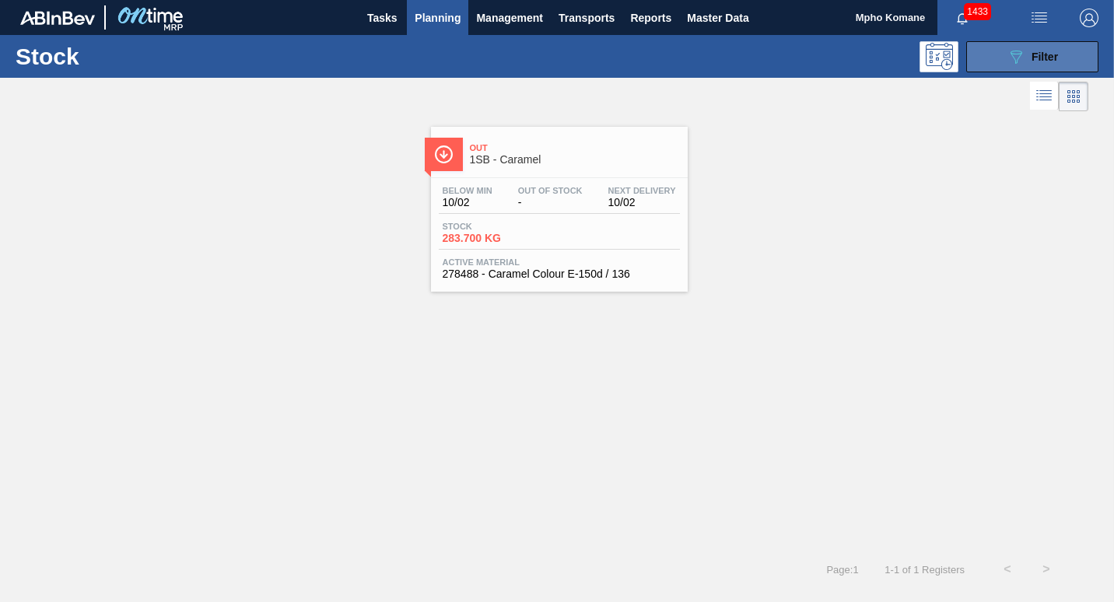
click at [1043, 55] on span "Filter" at bounding box center [1045, 57] width 26 height 12
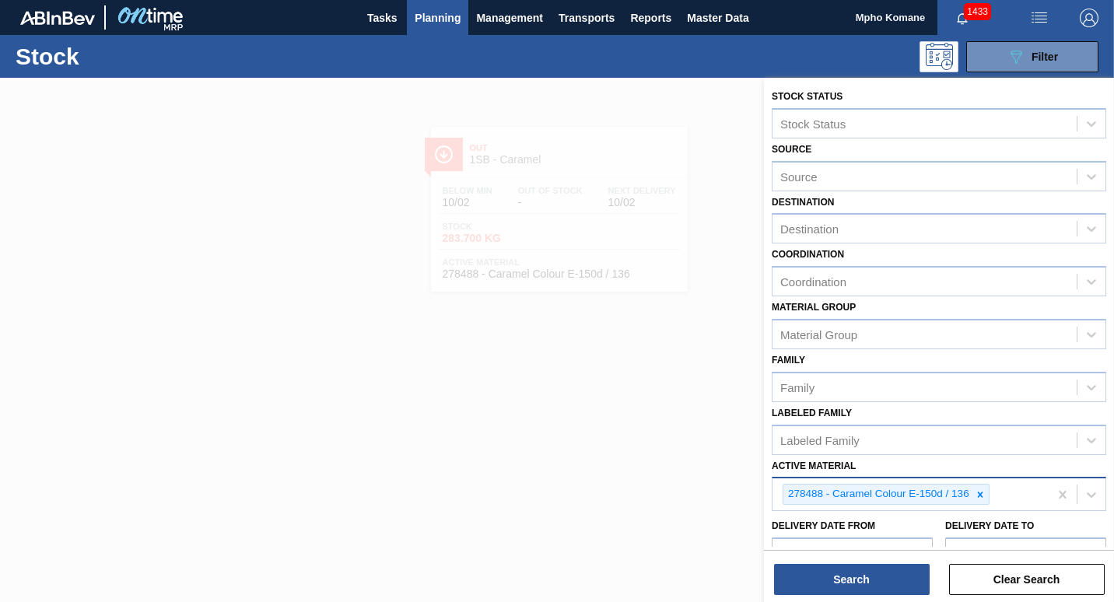
click at [994, 495] on div "278488 - Caramel Colour E-150d / 136" at bounding box center [911, 495] width 276 height 32
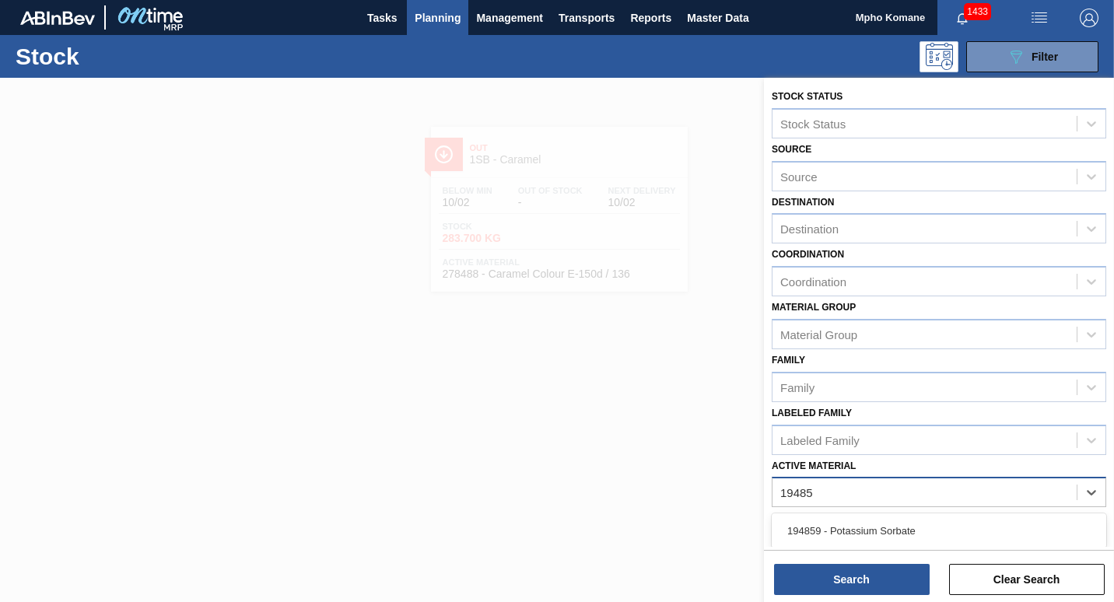
type Material "194859"
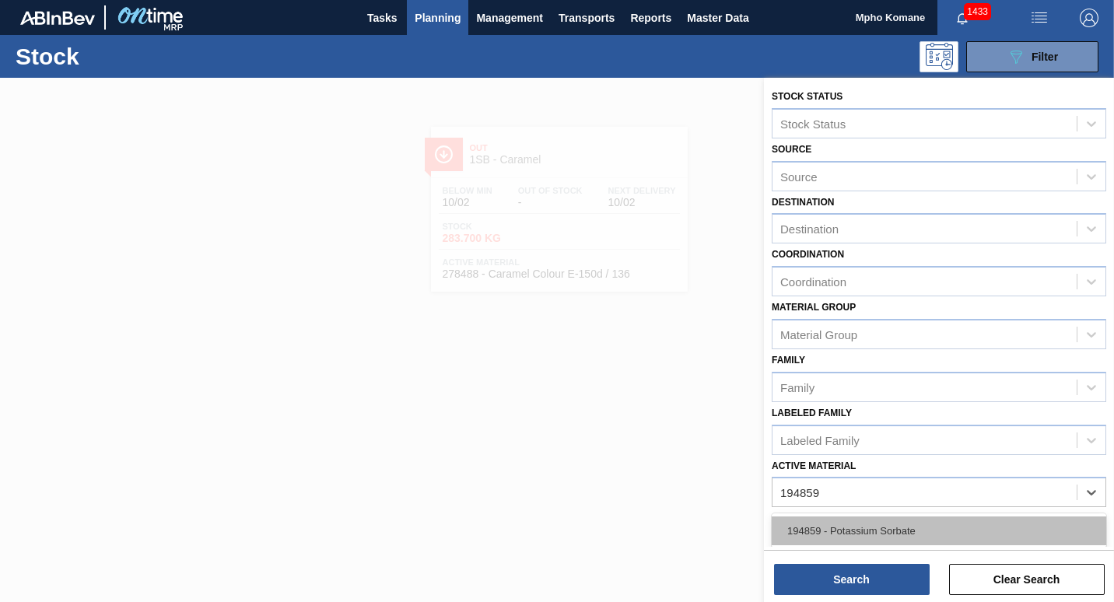
click at [955, 521] on div "194859 - Potassium Sorbate" at bounding box center [939, 531] width 335 height 29
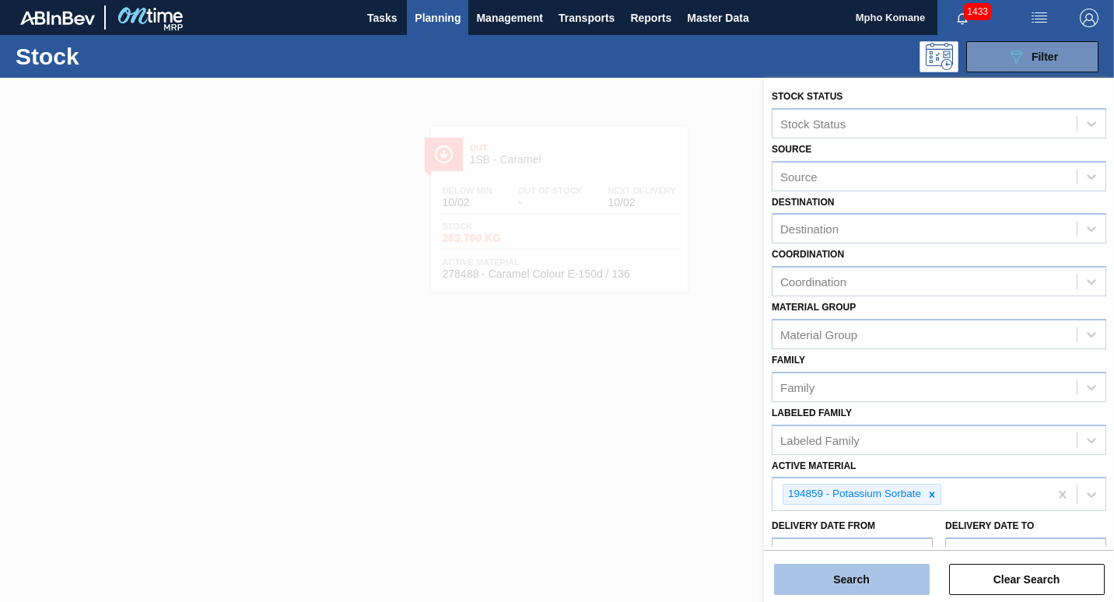
click at [853, 572] on button "Search" at bounding box center [852, 579] width 156 height 31
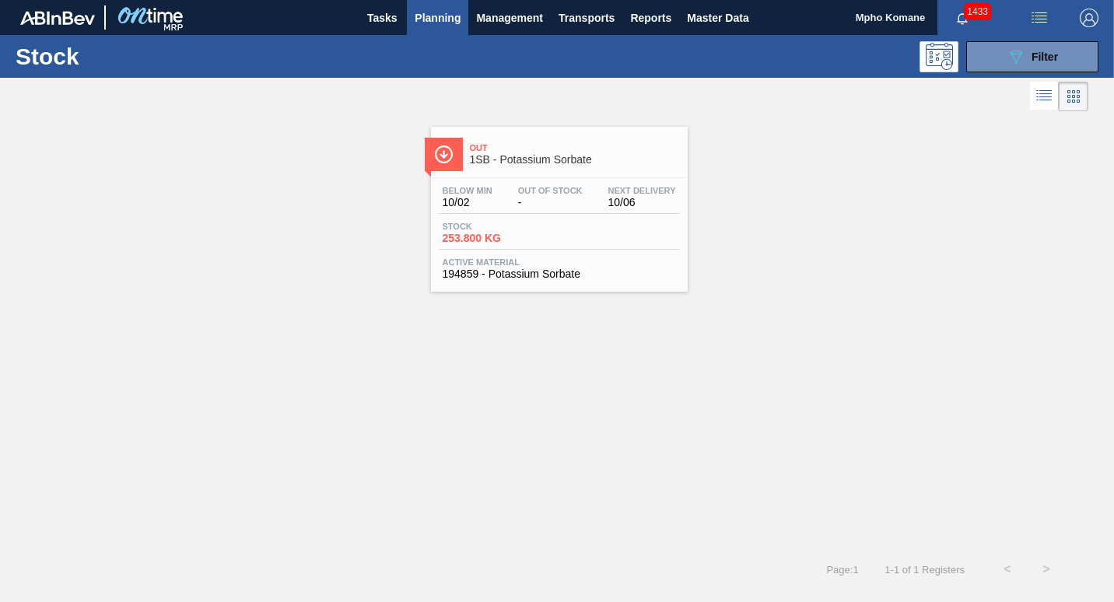
click at [564, 187] on span "Out Of Stock" at bounding box center [550, 190] width 65 height 9
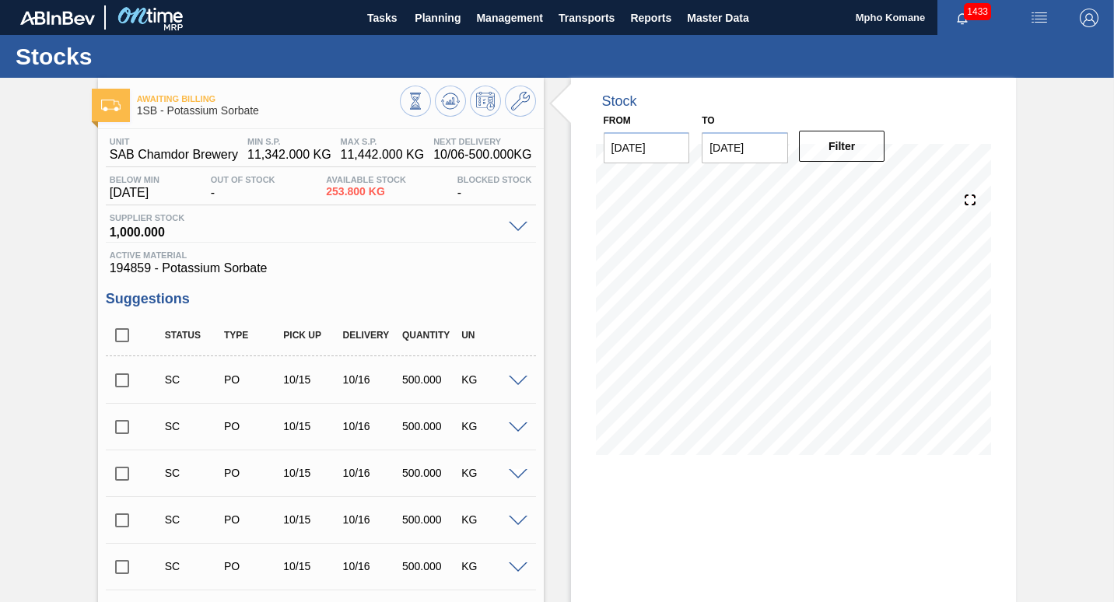
click at [121, 387] on input "checkbox" at bounding box center [122, 380] width 33 height 33
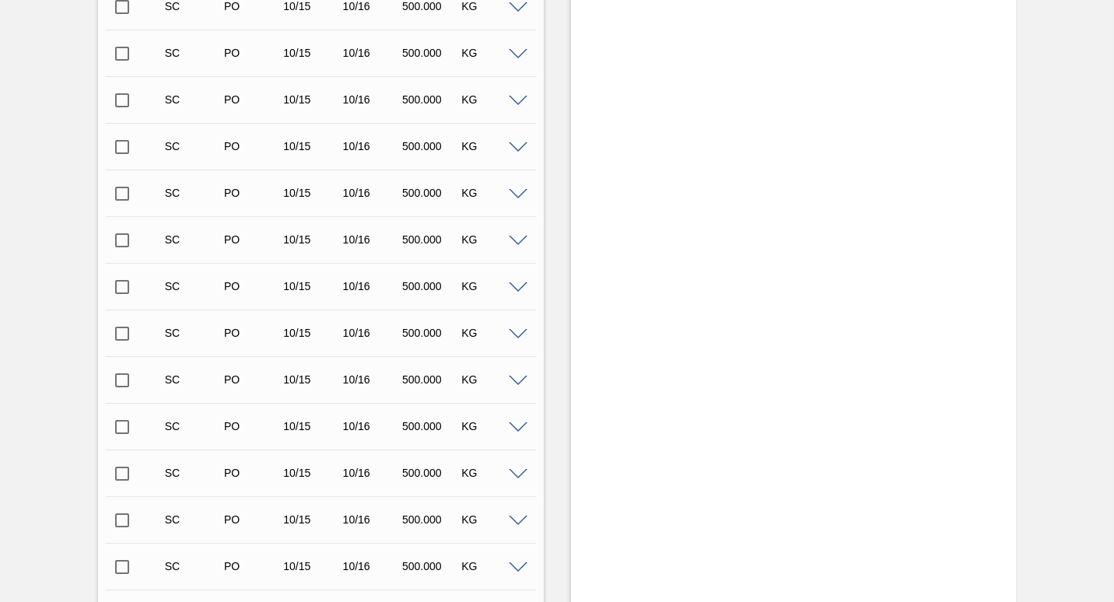
scroll to position [1011, 0]
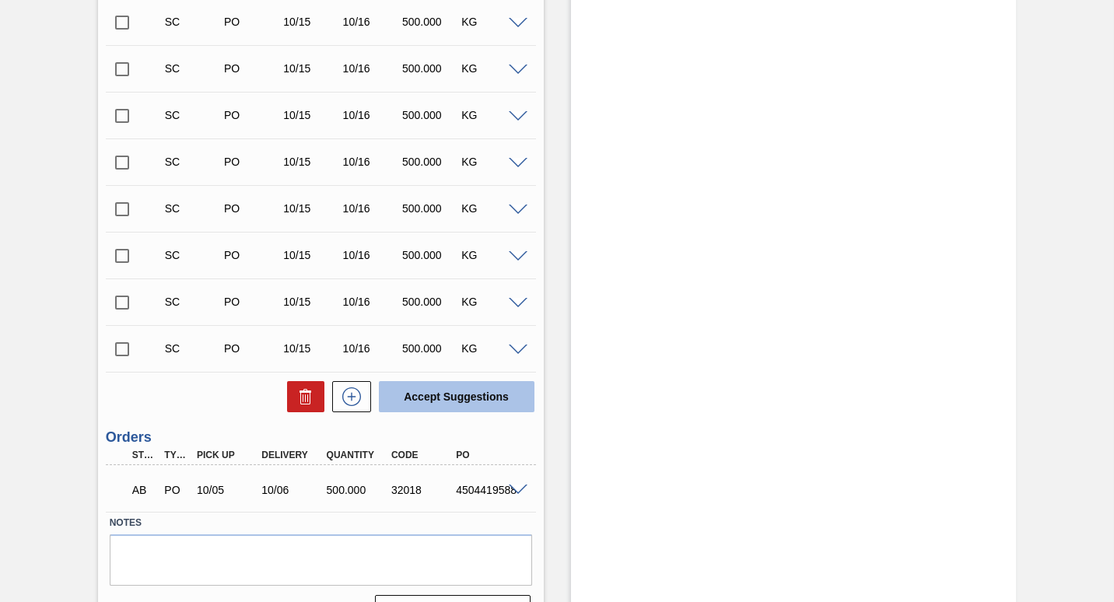
click at [449, 402] on button "Accept Suggestions" at bounding box center [457, 396] width 156 height 31
checkbox input "false"
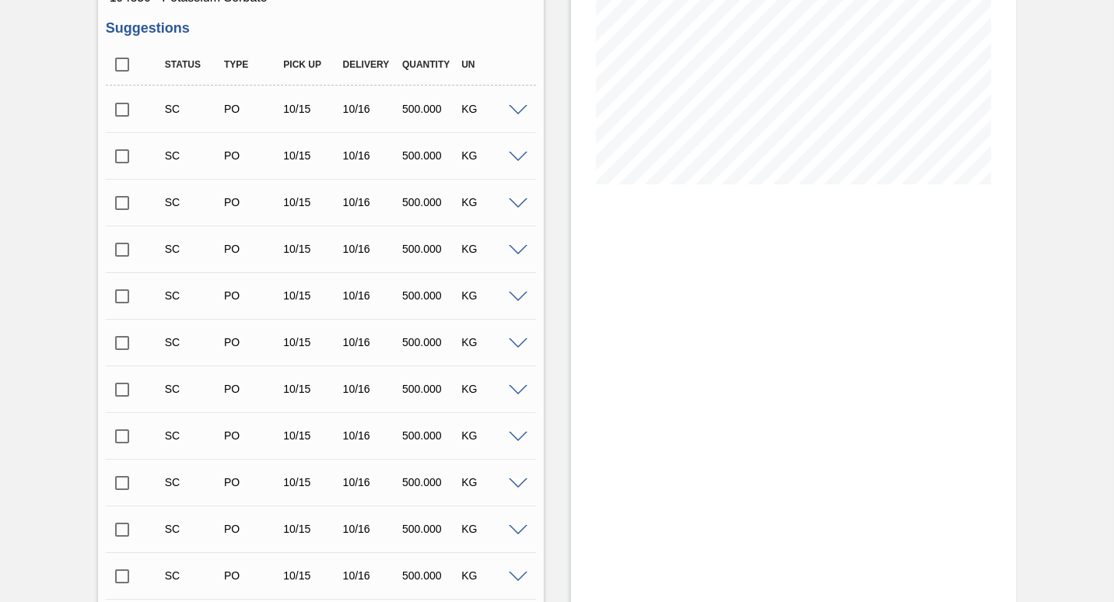
scroll to position [37, 0]
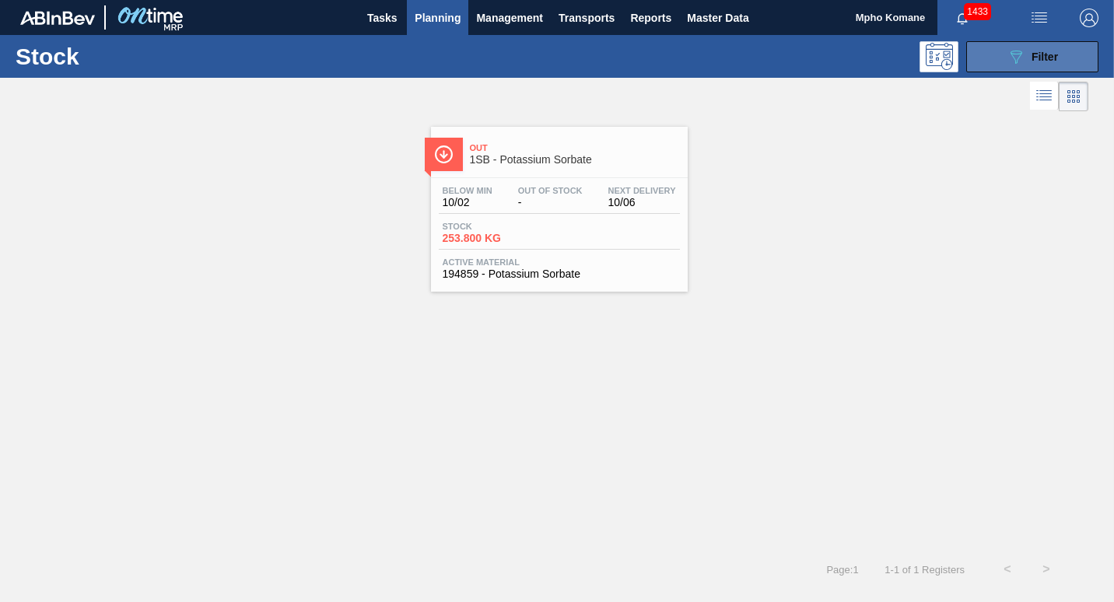
click at [1050, 53] on span "Filter" at bounding box center [1045, 57] width 26 height 12
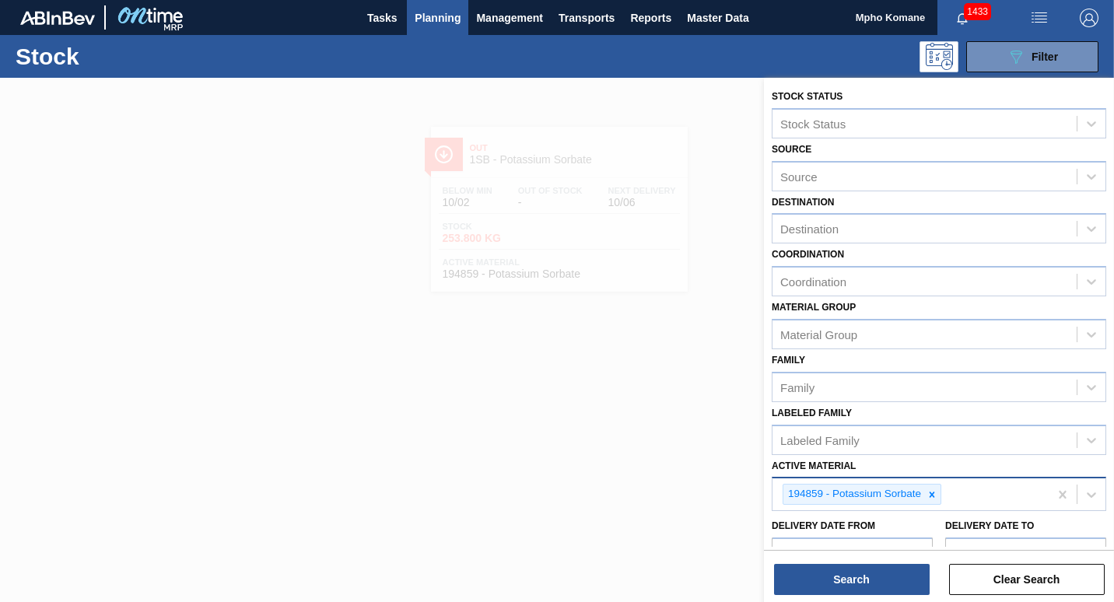
click at [948, 495] on div "194859 - Potassium Sorbate" at bounding box center [911, 495] width 276 height 32
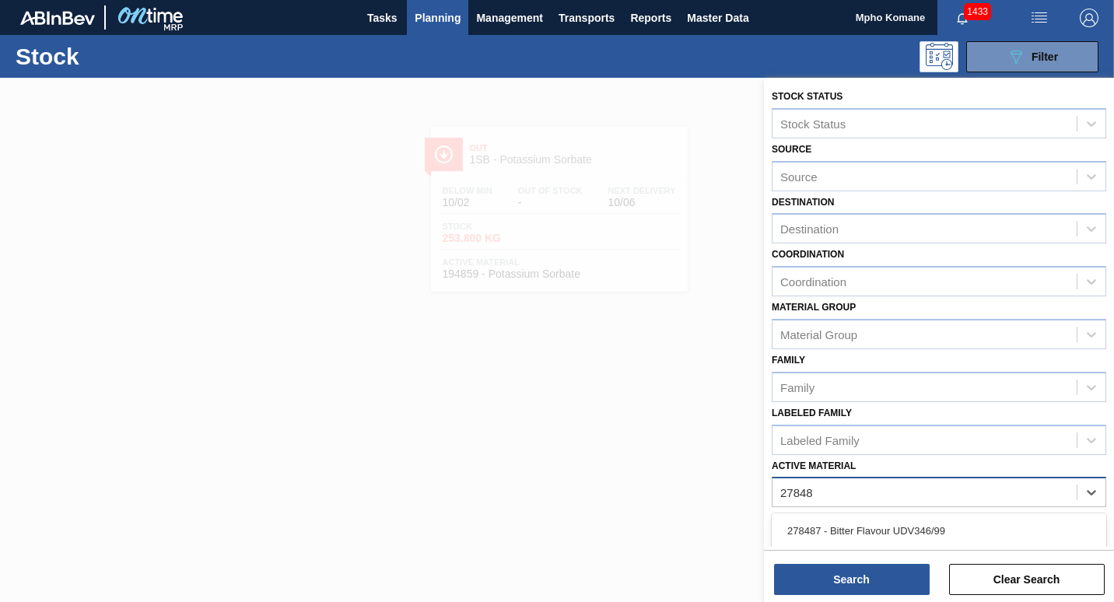
type Material "278481"
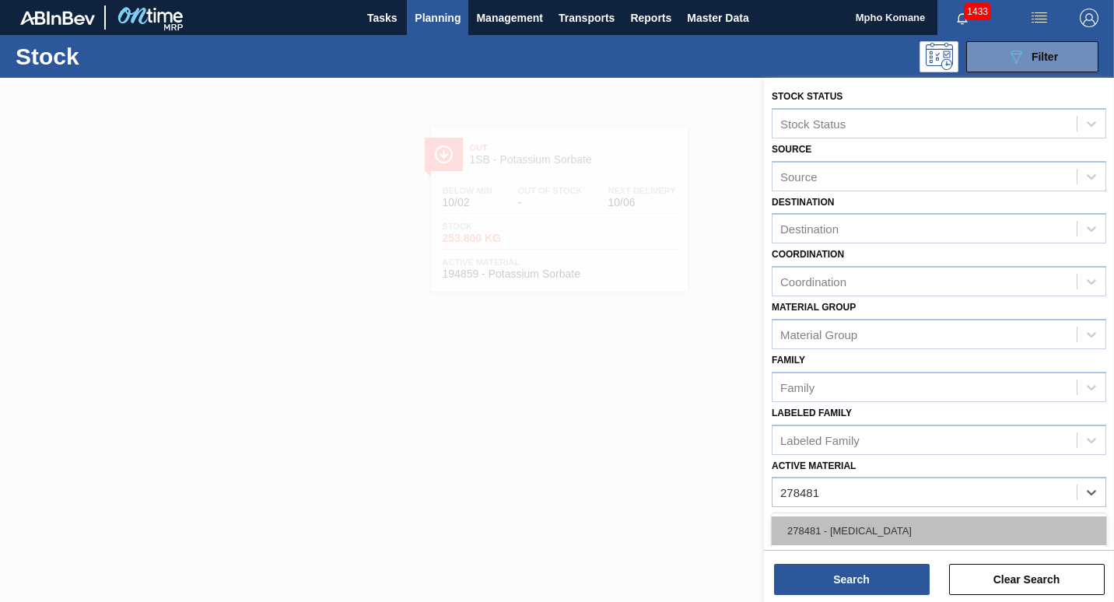
click at [912, 522] on div "278481 - [MEDICAL_DATA]" at bounding box center [939, 531] width 335 height 29
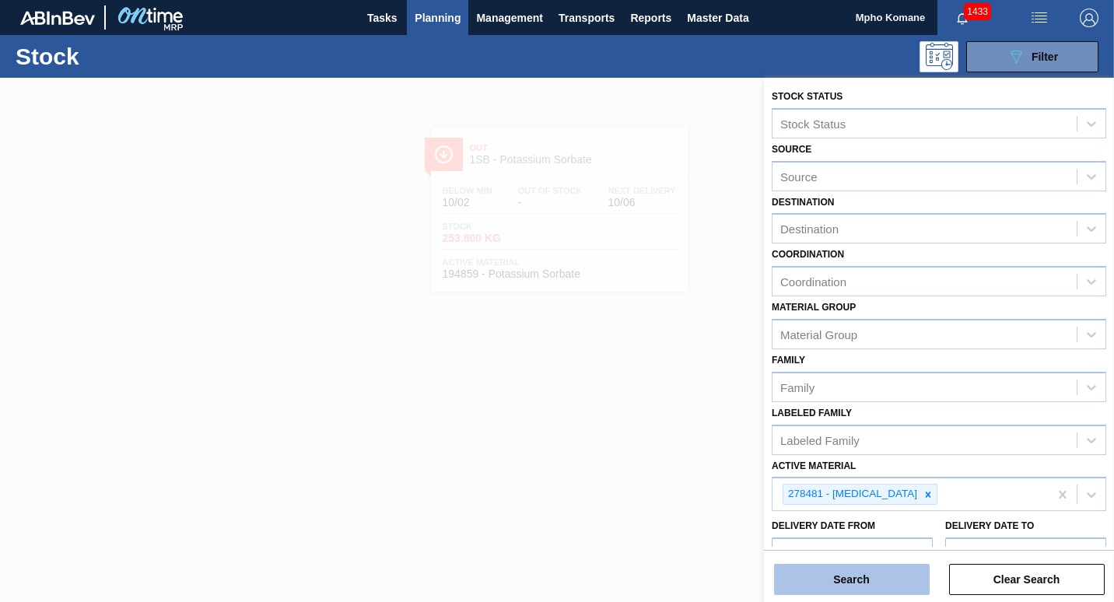
click at [888, 583] on button "Search" at bounding box center [852, 579] width 156 height 31
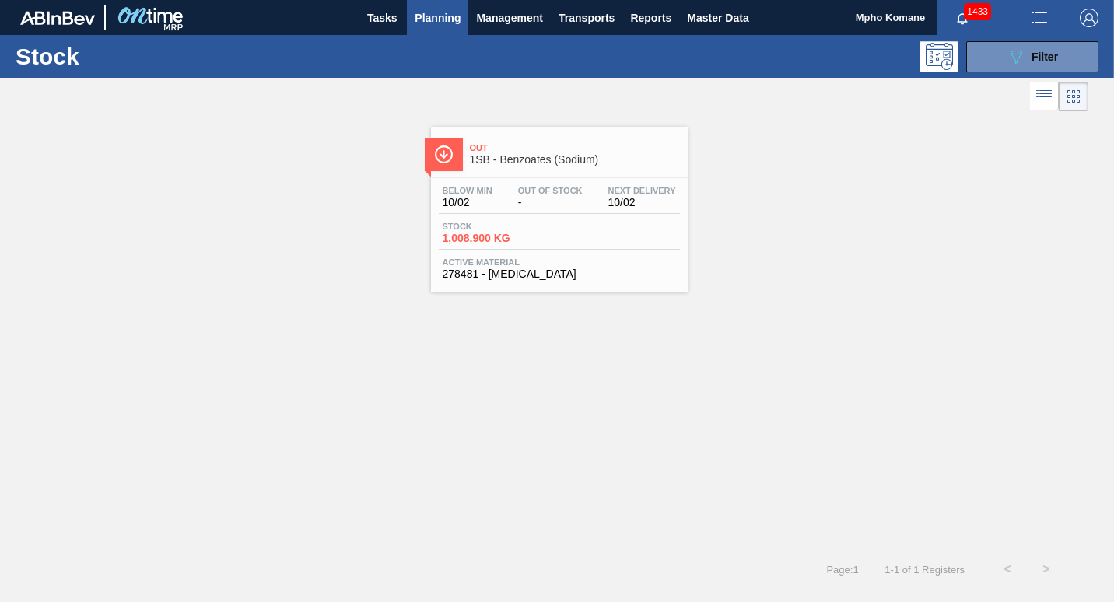
click at [542, 223] on span "Stock" at bounding box center [497, 226] width 109 height 9
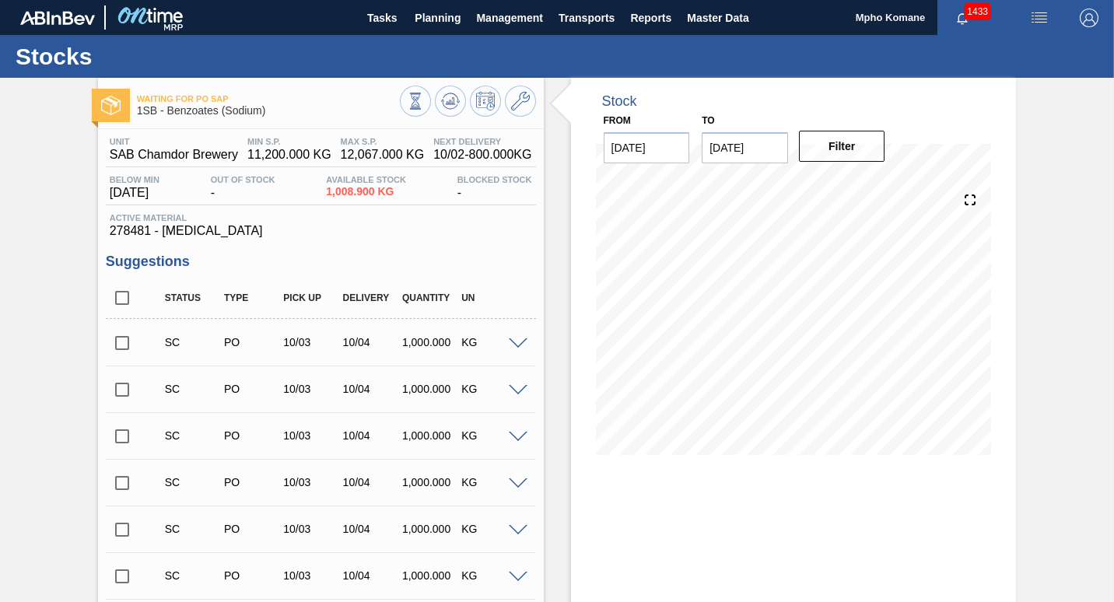
click at [123, 336] on input "checkbox" at bounding box center [122, 343] width 33 height 33
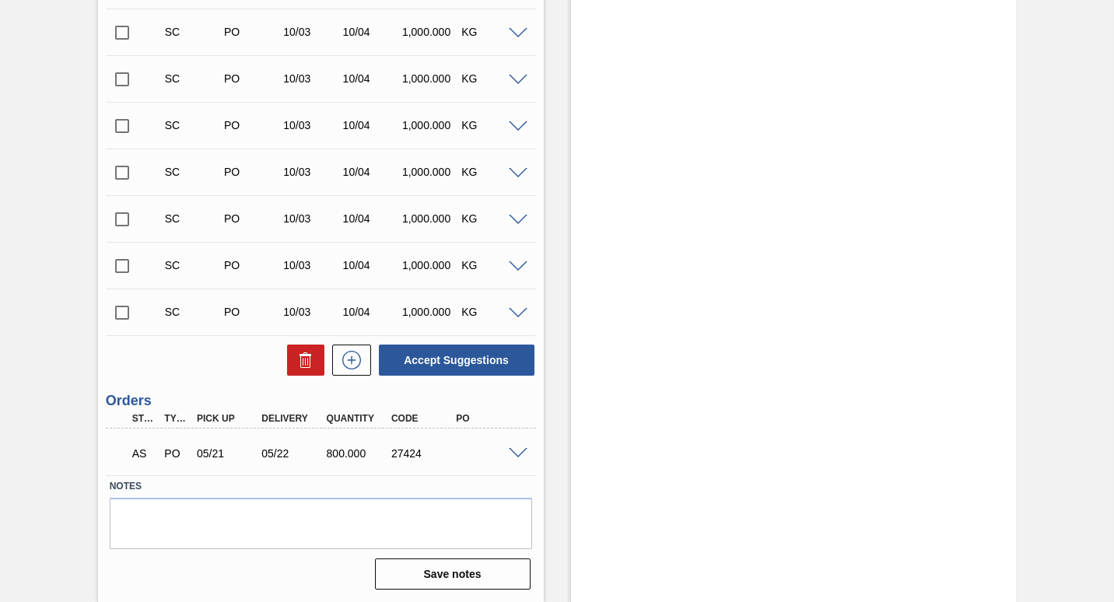
scroll to position [498, 0]
click at [453, 361] on button "Accept Suggestions" at bounding box center [457, 359] width 156 height 31
checkbox input "false"
